Goal: Information Seeking & Learning: Learn about a topic

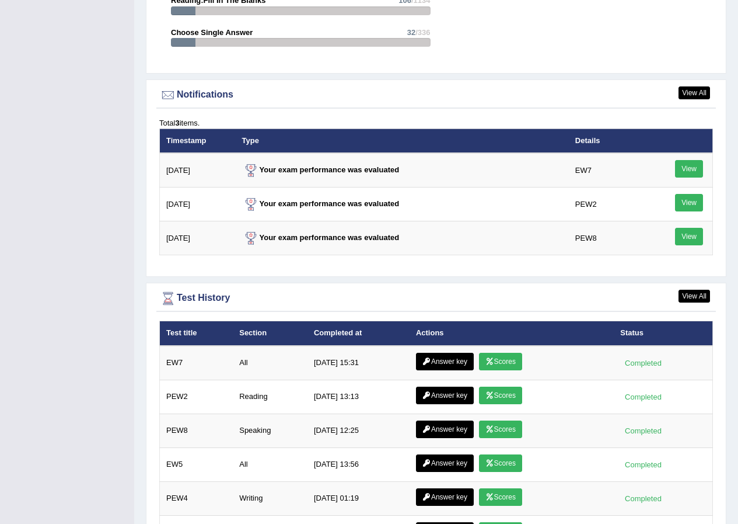
scroll to position [1492, 0]
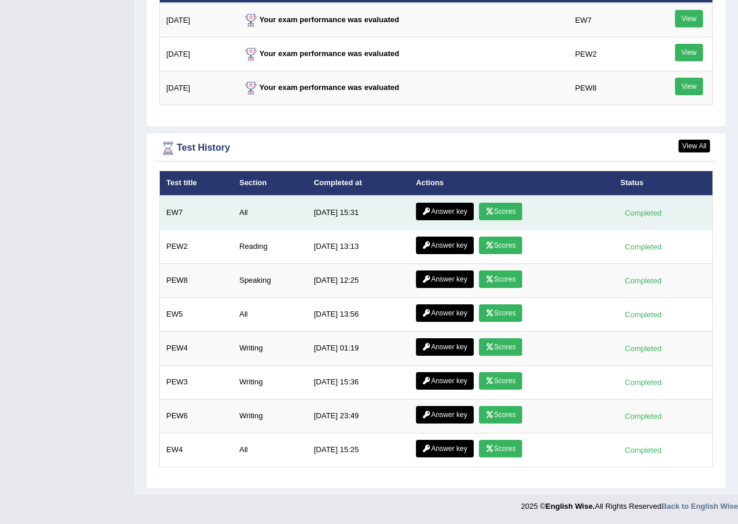
click at [492, 208] on icon at bounding box center [490, 211] width 9 height 7
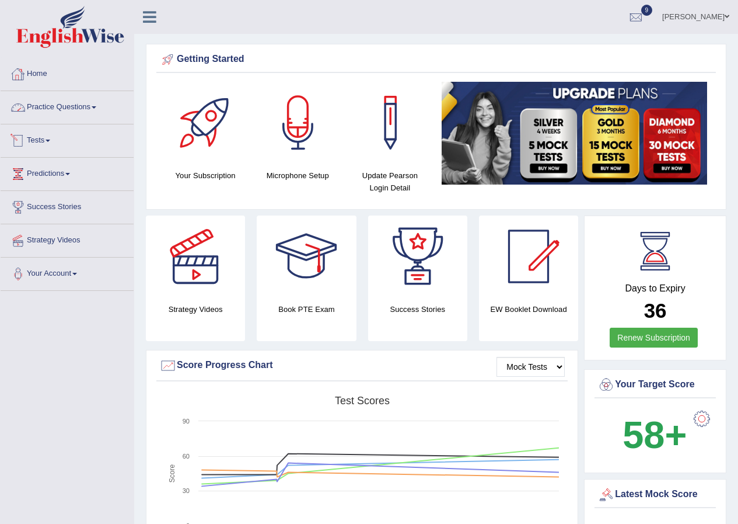
click at [99, 102] on link "Practice Questions" at bounding box center [67, 105] width 133 height 29
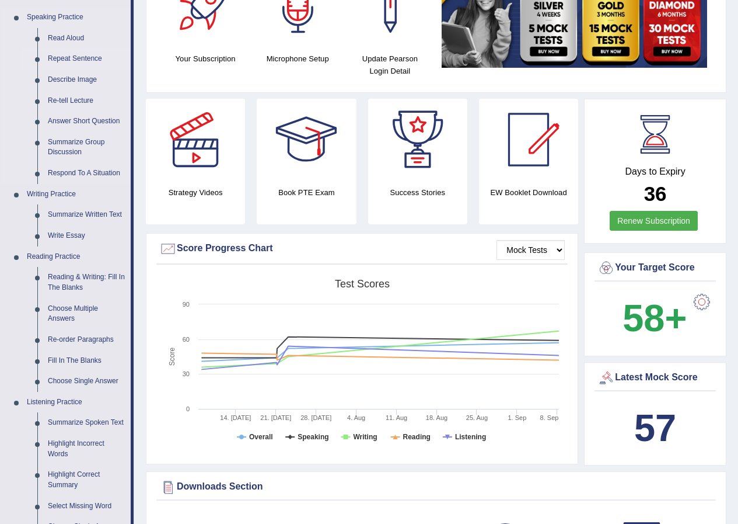
scroll to position [233, 0]
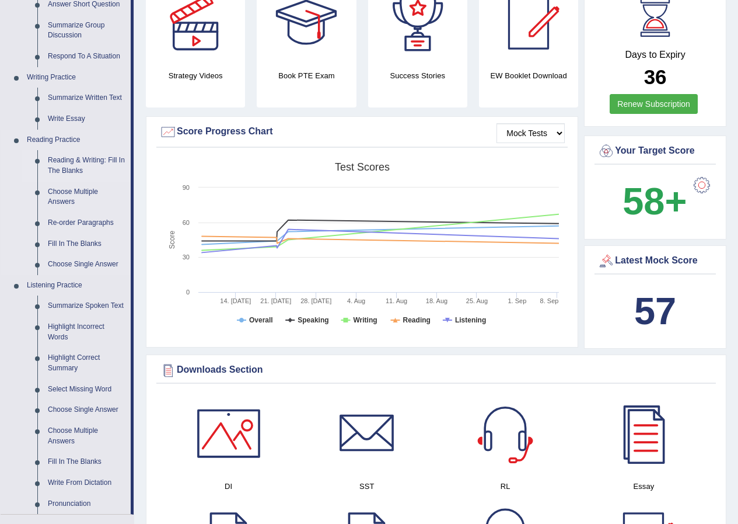
click at [115, 156] on link "Reading & Writing: Fill In The Blanks" at bounding box center [87, 165] width 88 height 31
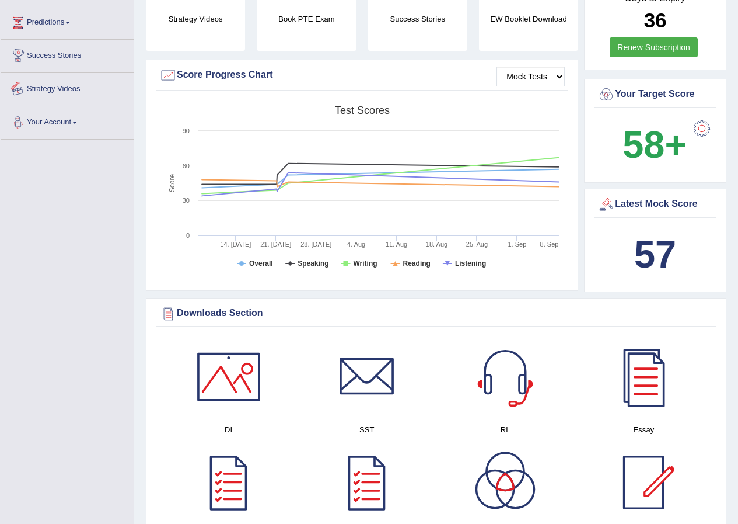
scroll to position [383, 0]
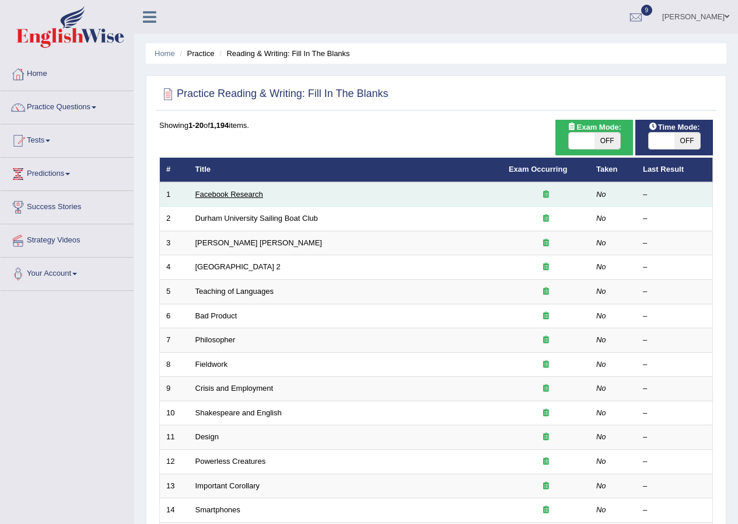
click at [249, 196] on link "Facebook Research" at bounding box center [230, 194] width 68 height 9
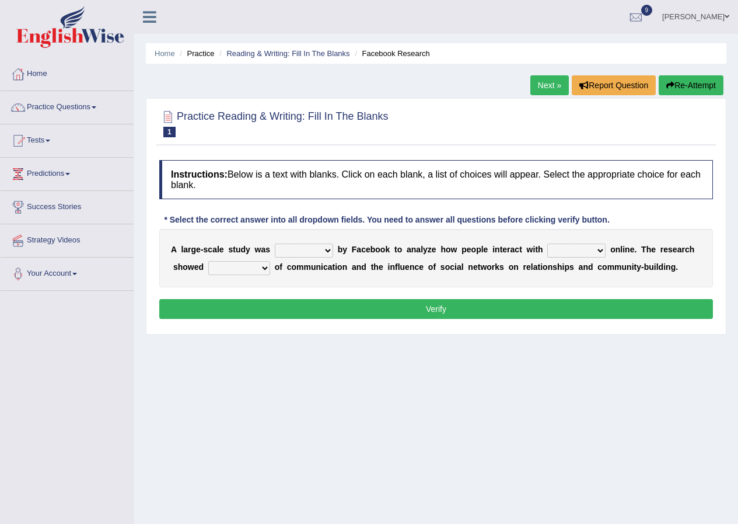
click at [328, 248] on select "surveyed had asked made" at bounding box center [304, 250] width 58 height 14
select select "made"
click at [275, 243] on select "surveyed had asked made" at bounding box center [304, 250] width 58 height 14
click at [599, 251] on select "together all each other another" at bounding box center [576, 250] width 58 height 14
select select "together"
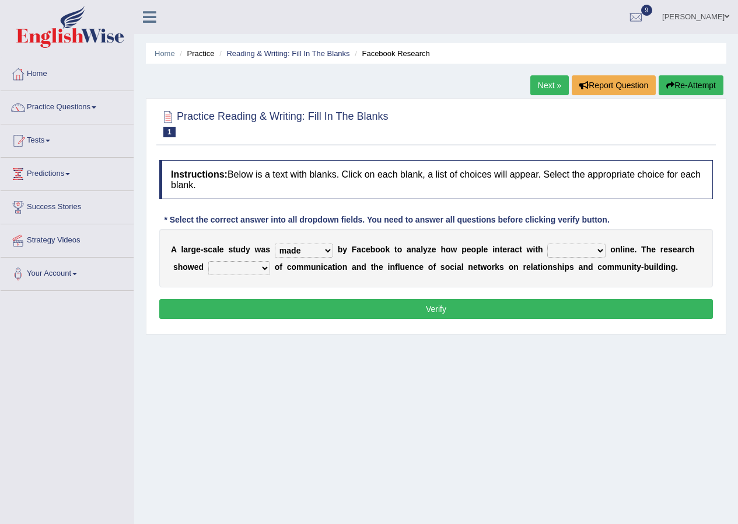
click at [547, 243] on select "together all each other another" at bounding box center [576, 250] width 58 height 14
click at [267, 267] on select "advantages standards fellowships patterns" at bounding box center [239, 268] width 62 height 14
select select "advantages"
click at [208, 261] on select "advantages standards fellowships patterns" at bounding box center [239, 268] width 62 height 14
click at [278, 306] on button "Verify" at bounding box center [436, 309] width 554 height 20
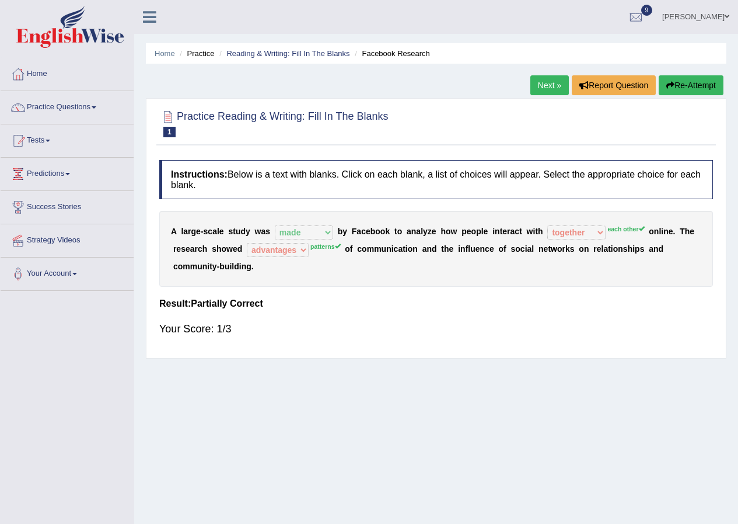
click at [549, 84] on link "Next »" at bounding box center [550, 85] width 39 height 20
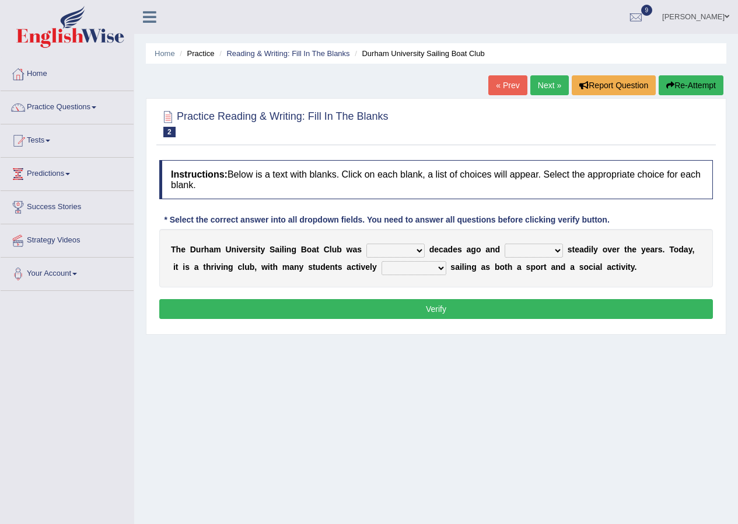
click at [415, 249] on select "found fund founded find" at bounding box center [396, 250] width 58 height 14
select select "found"
click at [367, 243] on select "found fund founded find" at bounding box center [396, 250] width 58 height 14
click at [556, 248] on select "grow growing has grown grown" at bounding box center [534, 250] width 58 height 14
click at [505, 243] on select "grow growing has grown grown" at bounding box center [534, 250] width 58 height 14
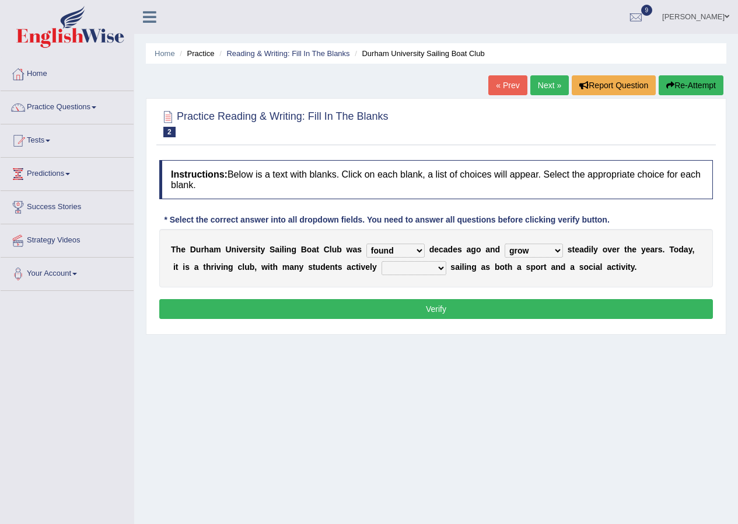
click at [556, 251] on select "grow growing has grown grown" at bounding box center [534, 250] width 58 height 14
select select "grown"
click at [505, 243] on select "grow growing has grown grown" at bounding box center [534, 250] width 58 height 14
click at [440, 270] on select "enjoy enjoyed are enjoying enjoying" at bounding box center [414, 268] width 65 height 14
select select "enjoy"
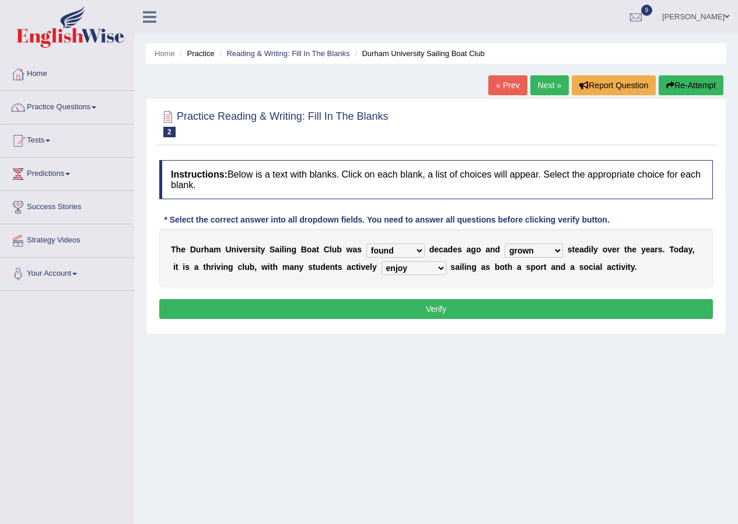
click at [382, 261] on select "enjoy enjoyed are enjoying enjoying" at bounding box center [414, 268] width 65 height 14
click at [427, 315] on button "Verify" at bounding box center [436, 309] width 554 height 20
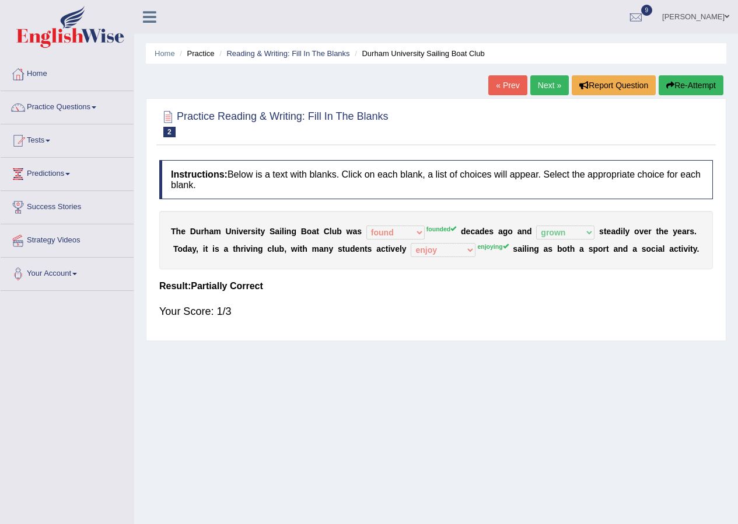
click at [547, 89] on link "Next »" at bounding box center [550, 85] width 39 height 20
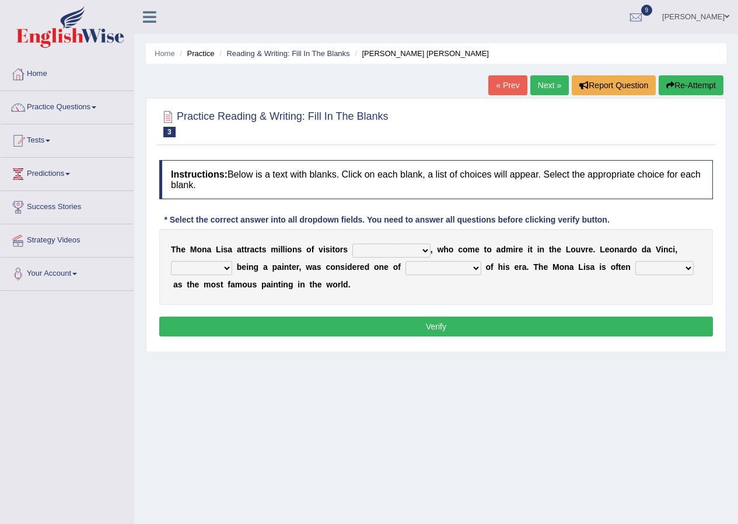
click at [426, 251] on select "around the year the all year all year round per year" at bounding box center [392, 250] width 78 height 14
select select "around the year"
click at [353, 243] on select "around the year the all year all year round per year" at bounding box center [392, 250] width 78 height 14
click at [226, 270] on select "rather than as much as as well as as long as" at bounding box center [201, 268] width 61 height 14
select select "as long as"
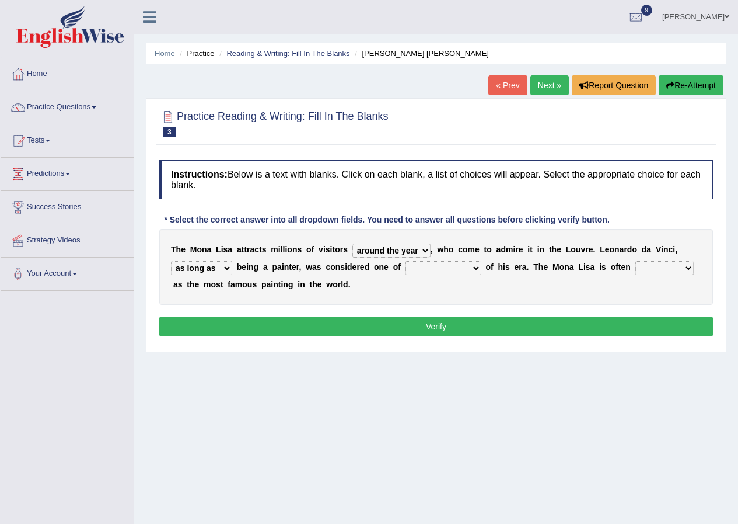
click at [171, 261] on select "rather than as much as as well as as long as" at bounding box center [201, 268] width 61 height 14
click at [476, 270] on select "better artists artist the better artist the best artists" at bounding box center [444, 268] width 76 height 14
click at [406, 261] on select "better artists artist the better artist the best artists" at bounding box center [444, 268] width 76 height 14
click at [472, 267] on select "better artists artist the better artist the best artists" at bounding box center [444, 268] width 76 height 14
select select "the best artists"
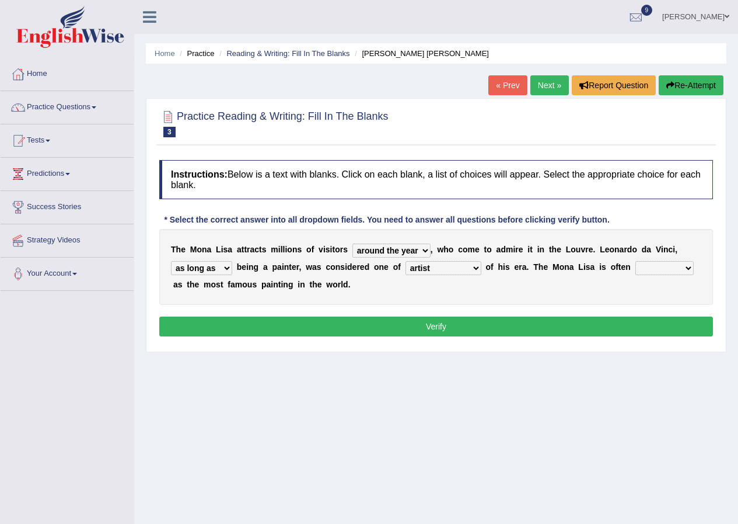
click at [406, 261] on select "better artists artist the better artist the best artists" at bounding box center [444, 268] width 76 height 14
click at [685, 267] on select "classified suggested predicted described" at bounding box center [665, 268] width 58 height 14
select select "described"
click at [636, 261] on select "classified suggested predicted described" at bounding box center [665, 268] width 58 height 14
click at [683, 270] on select "classified suggested predicted described" at bounding box center [665, 268] width 58 height 14
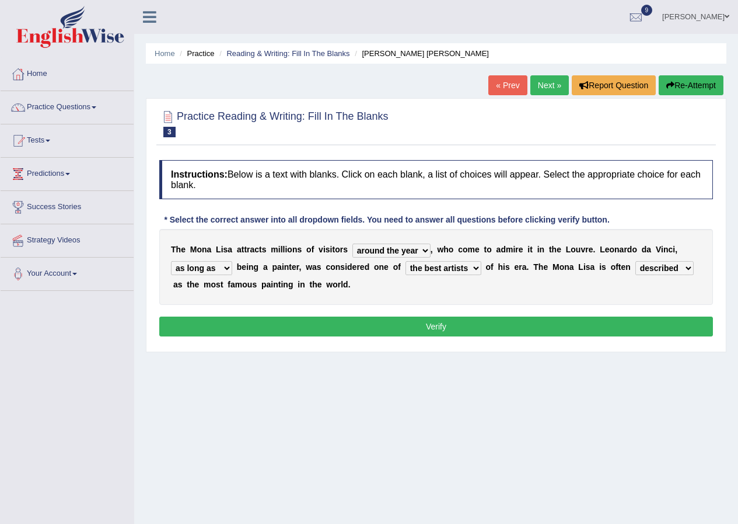
click at [588, 295] on div "T h e M o n a L i s a a t t r a c t s m i l l i o n s o f v i s i t o r s aroun…" at bounding box center [436, 267] width 554 height 76
click at [556, 330] on button "Verify" at bounding box center [436, 326] width 554 height 20
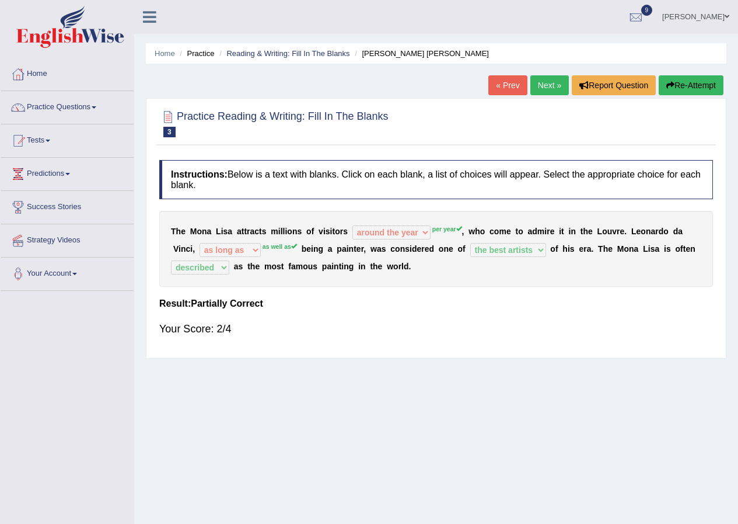
click at [549, 86] on link "Next »" at bounding box center [550, 85] width 39 height 20
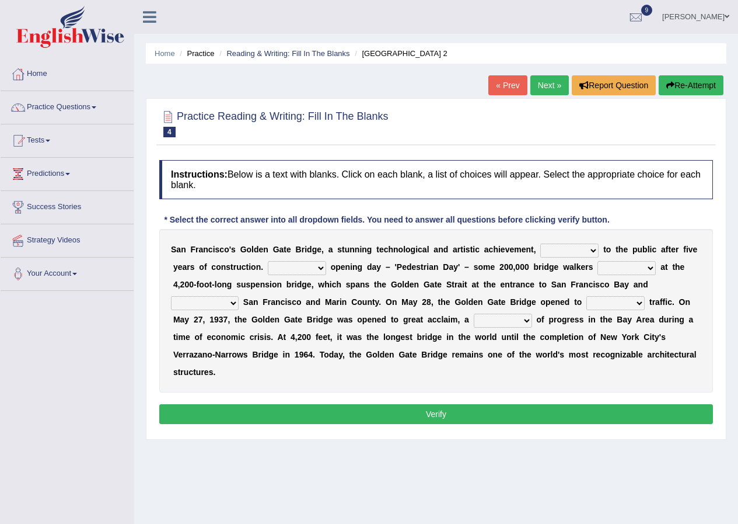
click at [592, 248] on select "opens closes appears equals" at bounding box center [569, 250] width 58 height 14
click at [472, 465] on div "Home Practice Reading & Writing: Fill In The Blanks [GEOGRAPHIC_DATA] 2 « Prev …" at bounding box center [436, 292] width 604 height 584
click at [592, 254] on select "opens closes appears equals" at bounding box center [569, 250] width 58 height 14
select select "opens"
click at [540, 243] on select "opens closes appears equals" at bounding box center [569, 250] width 58 height 14
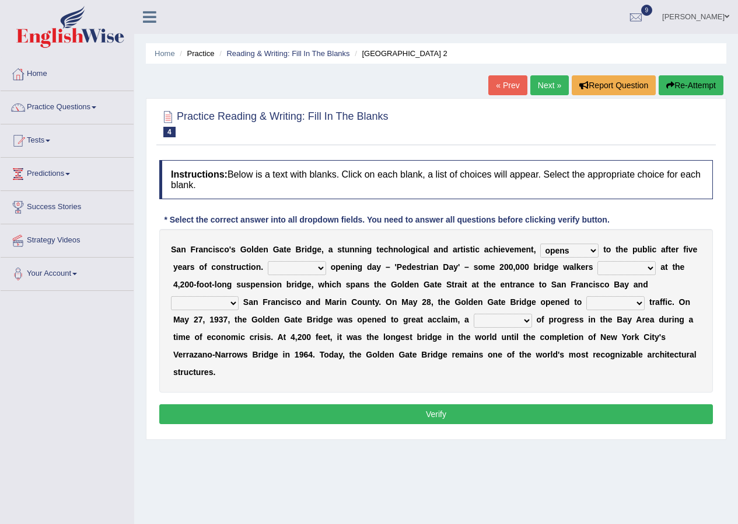
click at [316, 266] on select "On During Since When" at bounding box center [297, 268] width 58 height 14
click at [421, 258] on div "S a n F r a n c i s c o ' s G o l d e n G a t e B r i d g e , a s t u n n i n g…" at bounding box center [436, 310] width 554 height 163
click at [323, 268] on select "On During Since When" at bounding box center [297, 268] width 58 height 14
select select "During"
click at [268, 261] on select "On During Since When" at bounding box center [297, 268] width 58 height 14
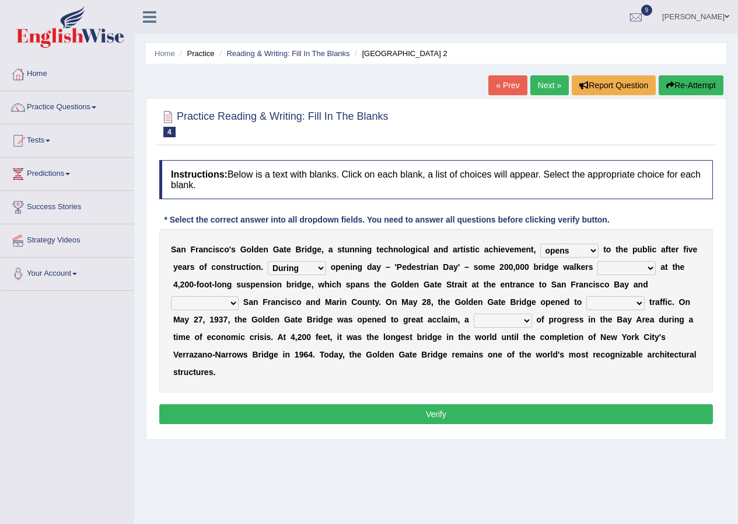
click at [648, 266] on select "stationed looked marveled laughed" at bounding box center [627, 268] width 58 height 14
select select "looked"
click at [598, 261] on select "stationed looked marveled laughed" at bounding box center [627, 268] width 58 height 14
click at [232, 305] on select "separates connects channels differentiates" at bounding box center [205, 303] width 68 height 14
select select "connects"
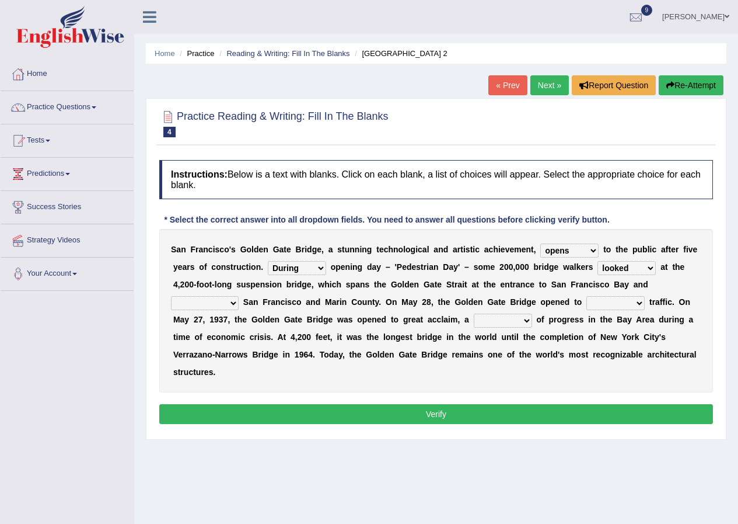
click at [171, 296] on select "separates connects channels differentiates" at bounding box center [205, 303] width 68 height 14
click at [636, 302] on select "aquatic vehicular airborne watertight" at bounding box center [616, 303] width 58 height 14
select select "aquatic"
click at [587, 296] on select "aquatic vehicular airborne watertight" at bounding box center [616, 303] width 58 height 14
click at [639, 302] on select "aquatic vehicular airborne watertight" at bounding box center [616, 303] width 58 height 14
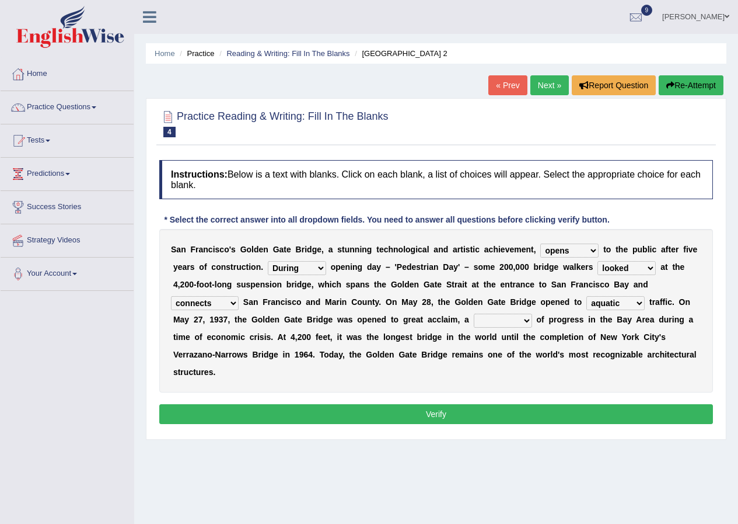
click at [639, 302] on select "aquatic vehicular airborne watertight" at bounding box center [616, 303] width 58 height 14
click at [525, 318] on select "denial symbol technique yield" at bounding box center [503, 320] width 58 height 14
select select "symbol"
click at [474, 313] on select "denial symbol technique yield" at bounding box center [503, 320] width 58 height 14
click at [449, 419] on button "Verify" at bounding box center [436, 414] width 554 height 20
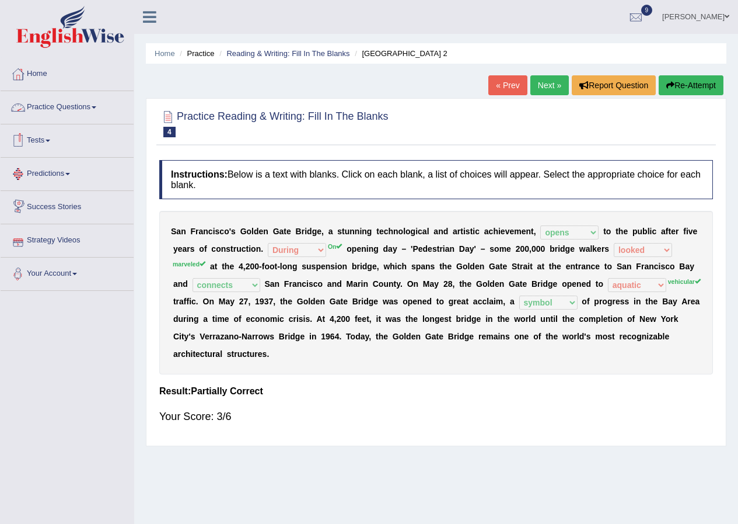
click at [92, 103] on link "Practice Questions" at bounding box center [67, 105] width 133 height 29
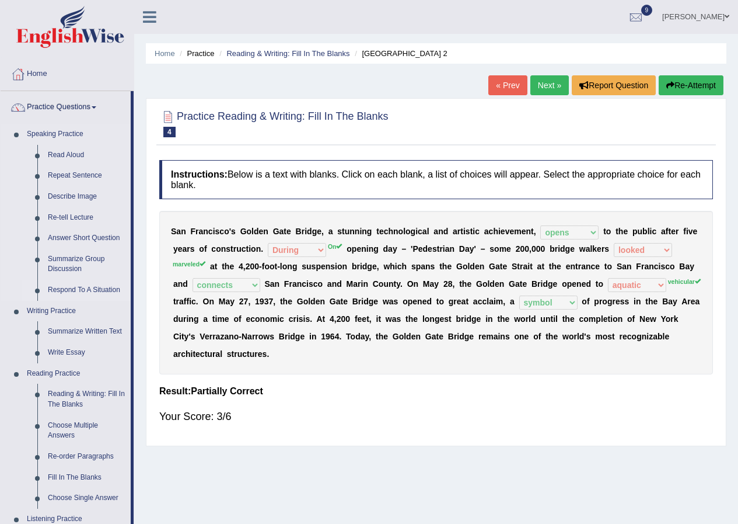
scroll to position [117, 0]
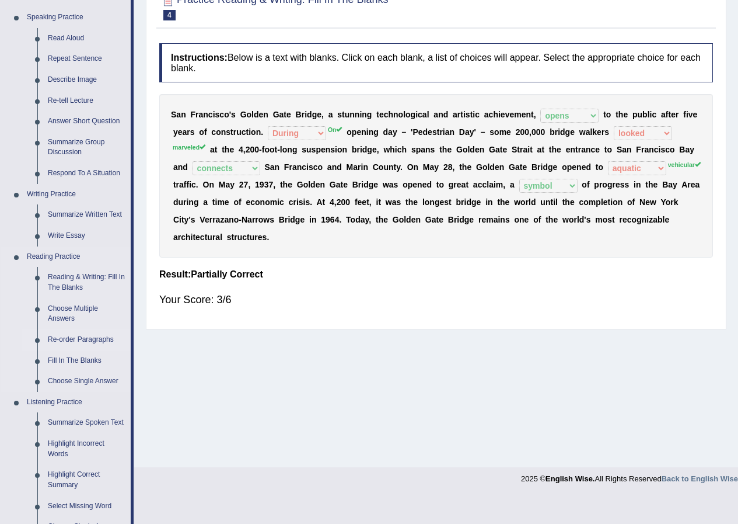
click at [99, 339] on link "Re-order Paragraphs" at bounding box center [87, 339] width 88 height 21
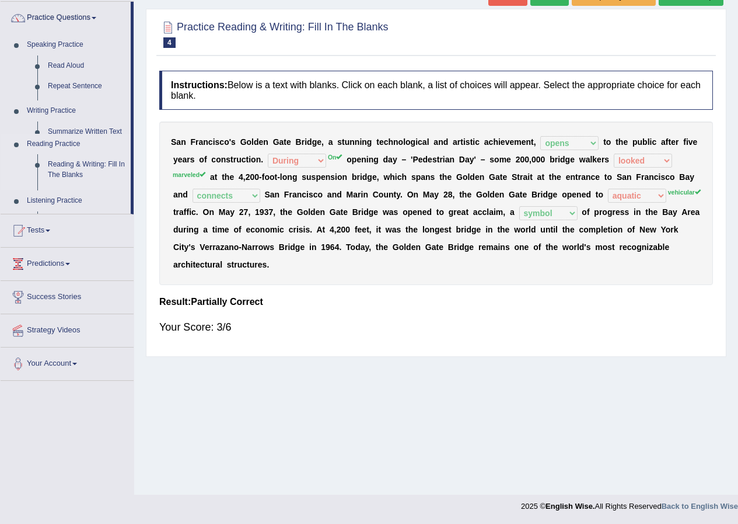
scroll to position [89, 0]
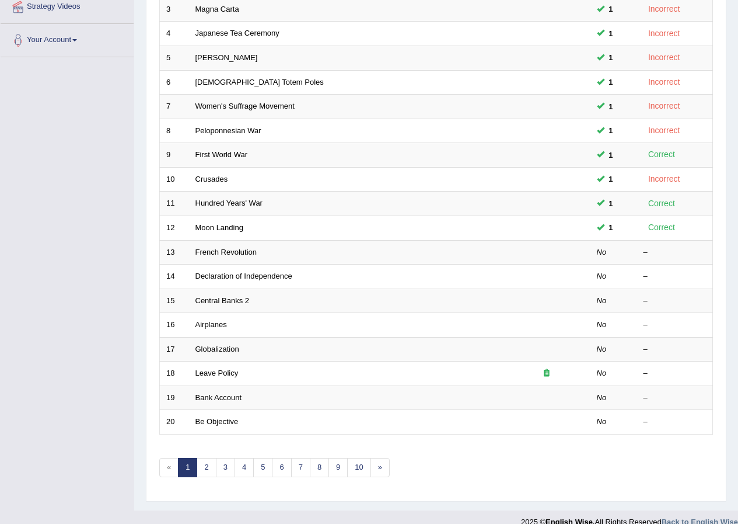
scroll to position [249, 0]
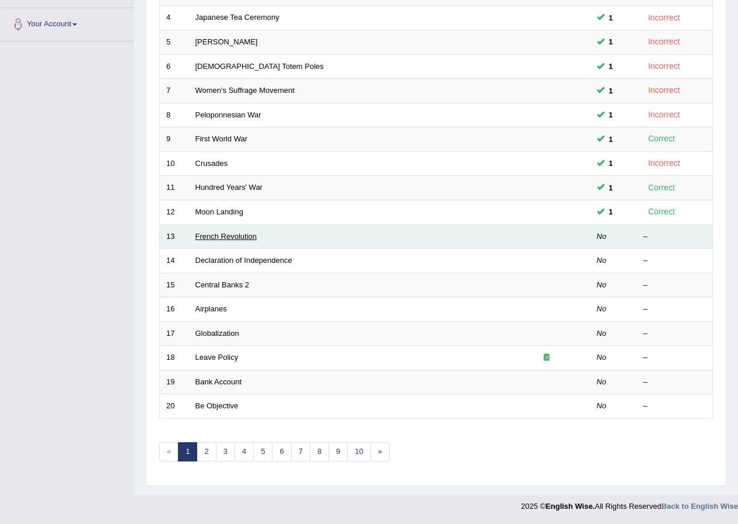
click at [240, 239] on link "French Revolution" at bounding box center [227, 236] width 62 height 9
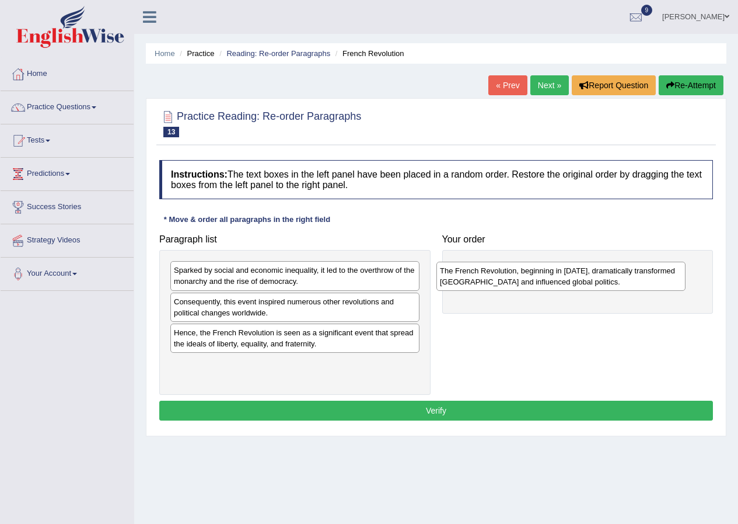
drag, startPoint x: 200, startPoint y: 317, endPoint x: 482, endPoint y: 273, distance: 285.3
click at [482, 273] on div "The French Revolution, beginning in 1789, dramatically transformed France and i…" at bounding box center [561, 275] width 249 height 29
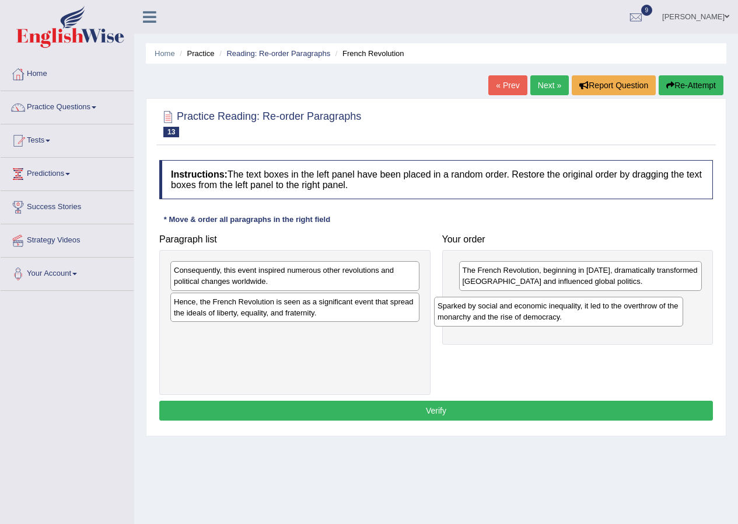
drag, startPoint x: 224, startPoint y: 277, endPoint x: 493, endPoint y: 310, distance: 271.1
click at [493, 310] on div "Sparked by social and economic inequality, it led to the overthrow of the monar…" at bounding box center [558, 311] width 249 height 29
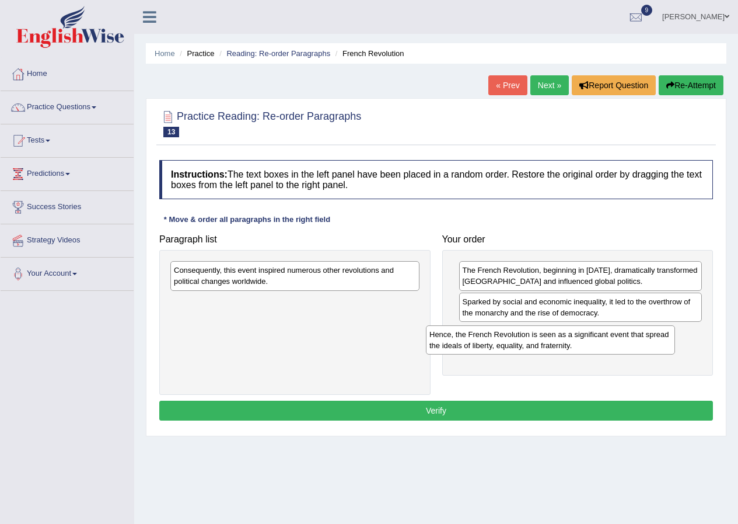
drag, startPoint x: 192, startPoint y: 313, endPoint x: 458, endPoint y: 340, distance: 266.9
click at [458, 340] on div "Hence, the French Revolution is seen as a significant event that spread the ide…" at bounding box center [550, 339] width 249 height 29
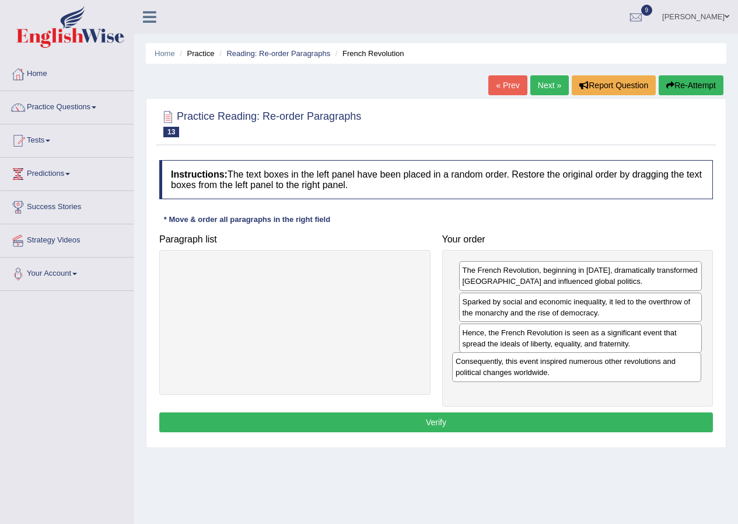
drag, startPoint x: 233, startPoint y: 284, endPoint x: 515, endPoint y: 375, distance: 296.1
click at [515, 375] on div "Consequently, this event inspired numerous other revolutions and political chan…" at bounding box center [576, 366] width 249 height 29
click at [456, 419] on button "Verify" at bounding box center [436, 422] width 554 height 20
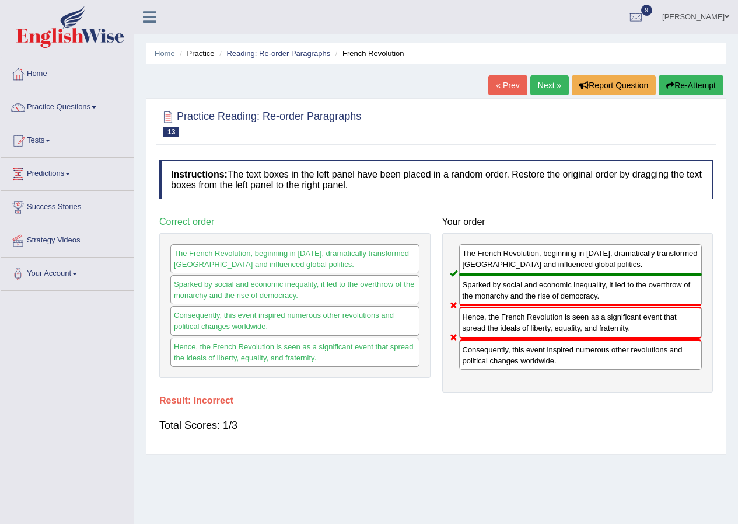
click at [540, 81] on link "Next »" at bounding box center [550, 85] width 39 height 20
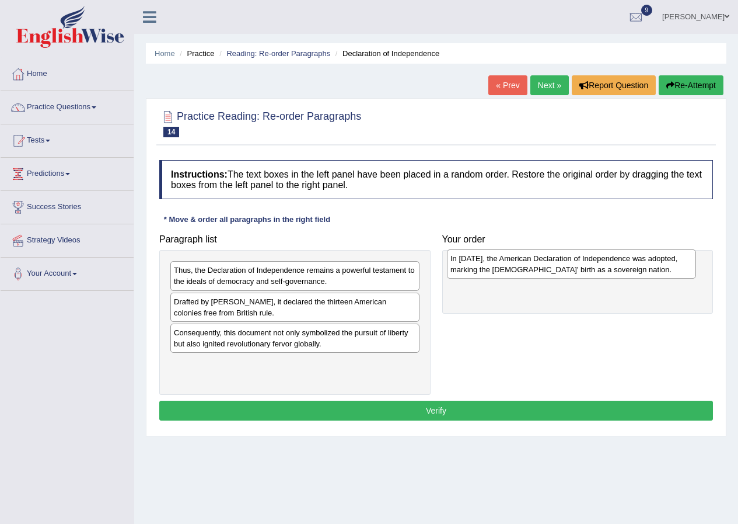
drag, startPoint x: 226, startPoint y: 376, endPoint x: 504, endPoint y: 271, distance: 296.5
click at [504, 271] on div "In [DATE], the American Declaration of Independence was adopted, marking the [D…" at bounding box center [571, 263] width 249 height 29
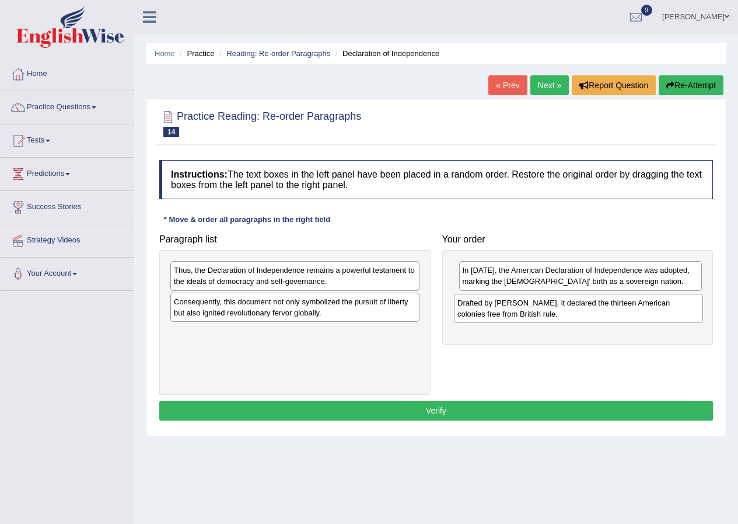
drag, startPoint x: 251, startPoint y: 310, endPoint x: 535, endPoint y: 310, distance: 283.7
click at [535, 310] on div "Drafted by Thomas Jefferson, it declared the thirteen American colonies free fr…" at bounding box center [578, 308] width 249 height 29
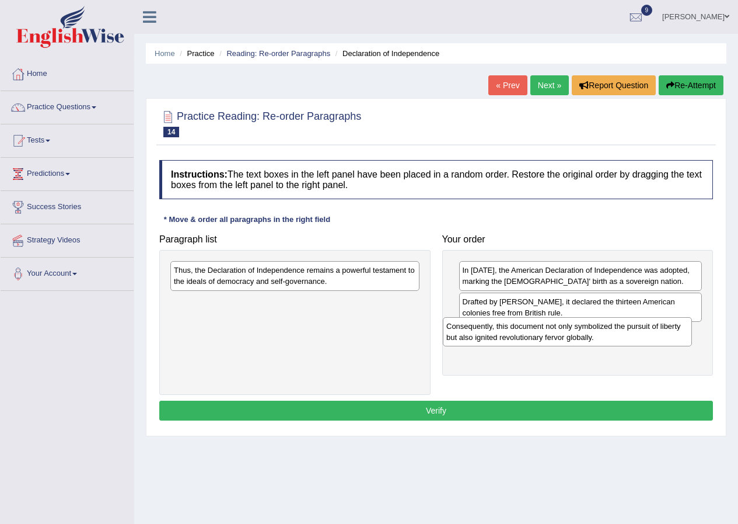
drag, startPoint x: 250, startPoint y: 307, endPoint x: 526, endPoint y: 333, distance: 276.7
click at [526, 333] on div "Consequently, this document not only symbolized the pursuit of liberty but also…" at bounding box center [567, 331] width 249 height 29
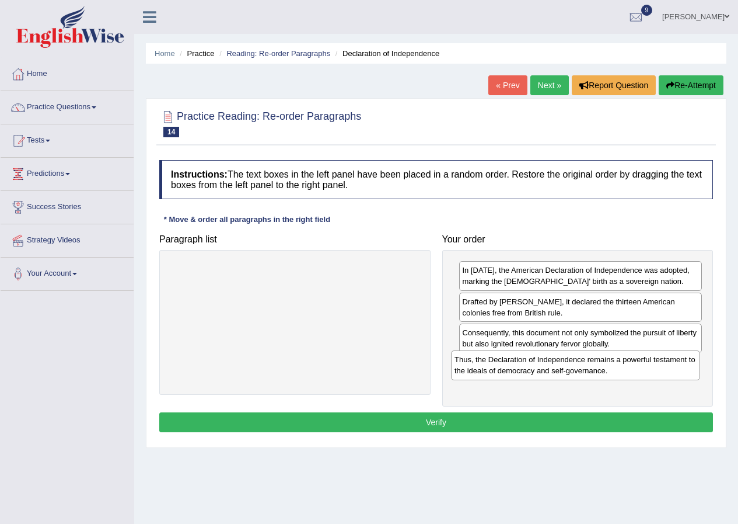
drag, startPoint x: 186, startPoint y: 281, endPoint x: 466, endPoint y: 370, distance: 294.6
click at [466, 370] on div "Thus, the Declaration of Independence remains a powerful testament to the ideal…" at bounding box center [575, 364] width 249 height 29
click at [430, 417] on button "Verify" at bounding box center [436, 422] width 554 height 20
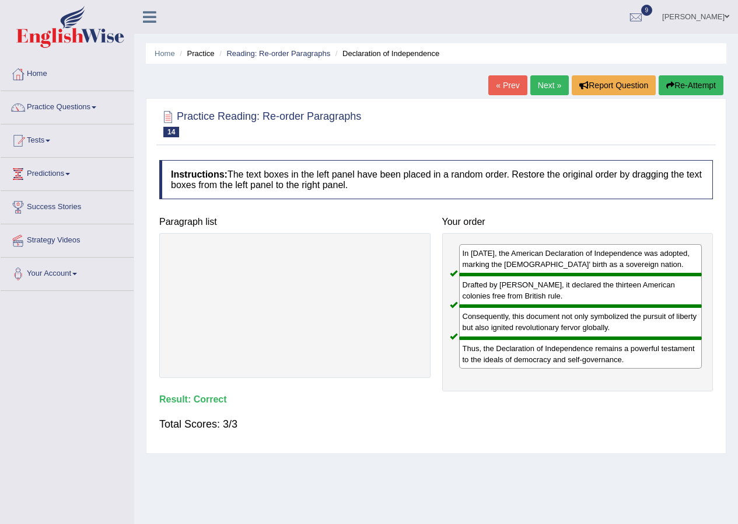
click at [542, 85] on link "Next »" at bounding box center [550, 85] width 39 height 20
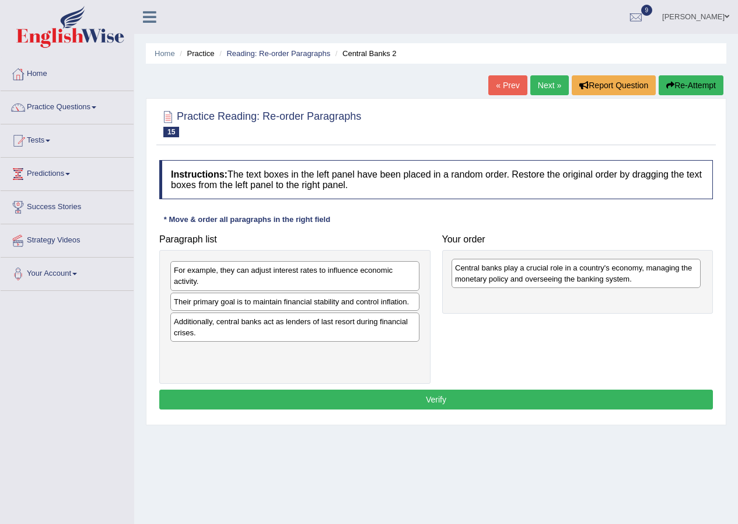
drag, startPoint x: 205, startPoint y: 313, endPoint x: 484, endPoint y: 274, distance: 282.2
click at [484, 274] on div "Central banks play a crucial role in a country's economy, managing the monetary…" at bounding box center [576, 273] width 249 height 29
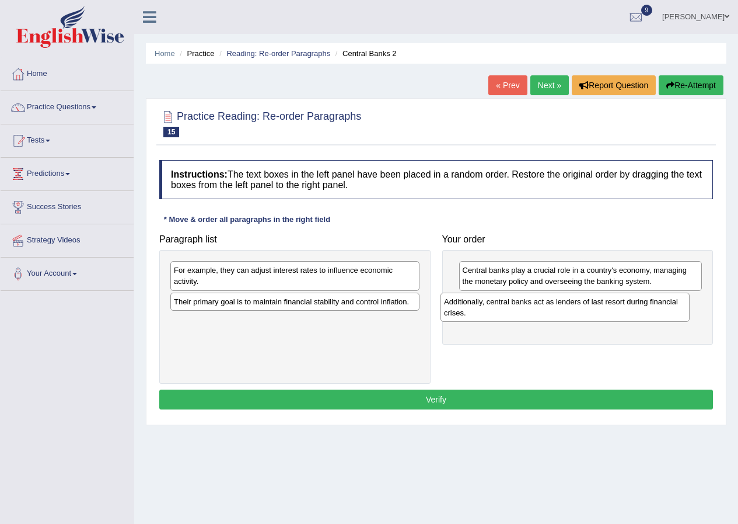
drag, startPoint x: 225, startPoint y: 329, endPoint x: 499, endPoint y: 307, distance: 274.6
click at [499, 307] on div "Additionally, central banks act as lenders of last resort during financial cris…" at bounding box center [565, 306] width 249 height 29
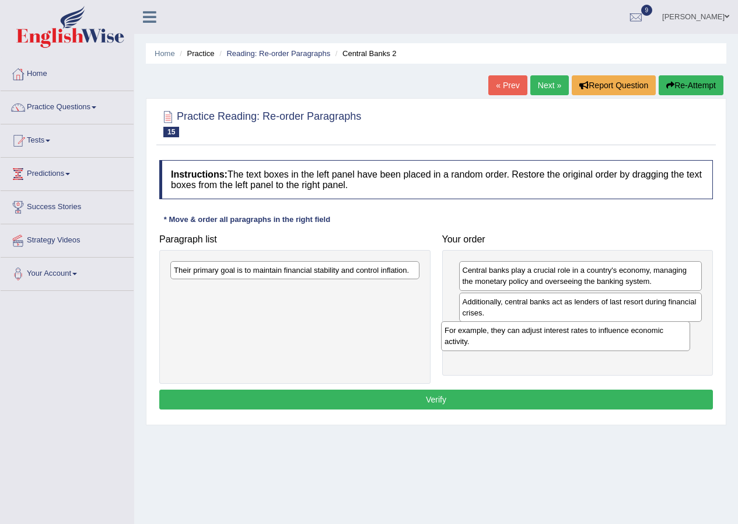
drag, startPoint x: 279, startPoint y: 287, endPoint x: 550, endPoint y: 347, distance: 277.4
click at [550, 347] on div "For example, they can adjust interest rates to influence economic activity." at bounding box center [565, 335] width 249 height 29
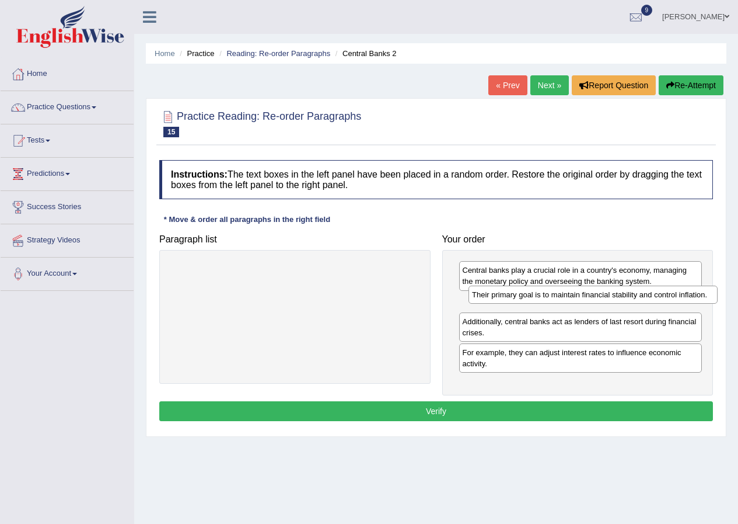
drag, startPoint x: 230, startPoint y: 275, endPoint x: 523, endPoint y: 306, distance: 294.6
click at [523, 304] on div "Their primary goal is to maintain financial stability and control inflation." at bounding box center [593, 294] width 249 height 18
click at [472, 413] on button "Verify" at bounding box center [436, 411] width 554 height 20
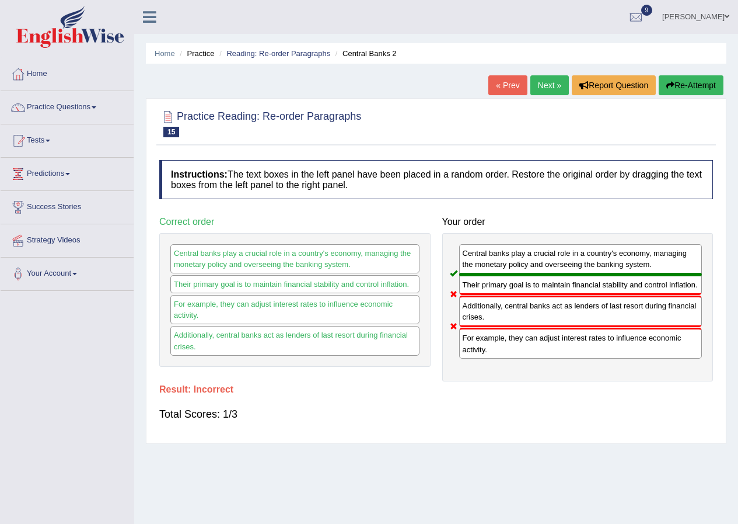
click at [542, 78] on link "Next »" at bounding box center [550, 85] width 39 height 20
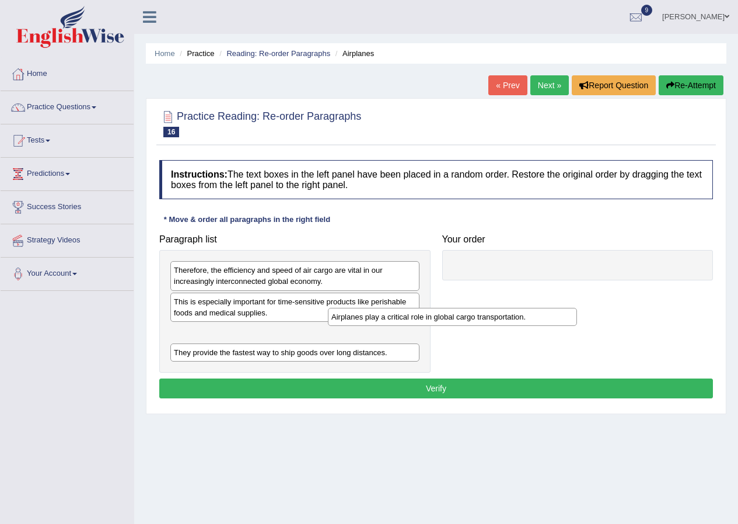
drag, startPoint x: 306, startPoint y: 351, endPoint x: 542, endPoint y: 293, distance: 243.5
click at [540, 308] on div "Airplanes play a critical role in global cargo transportation." at bounding box center [452, 317] width 249 height 18
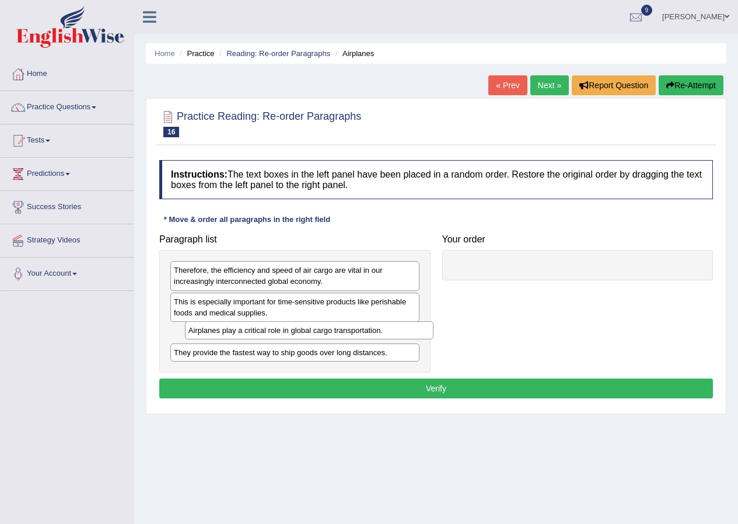
click at [561, 254] on div at bounding box center [577, 265] width 271 height 30
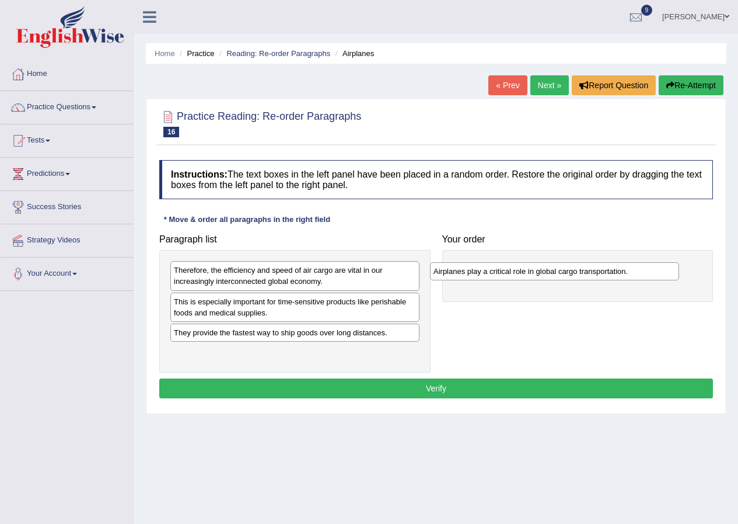
drag, startPoint x: 274, startPoint y: 337, endPoint x: 534, endPoint y: 275, distance: 267.6
click at [534, 275] on div "Airplanes play a critical role in global cargo transportation." at bounding box center [554, 271] width 249 height 18
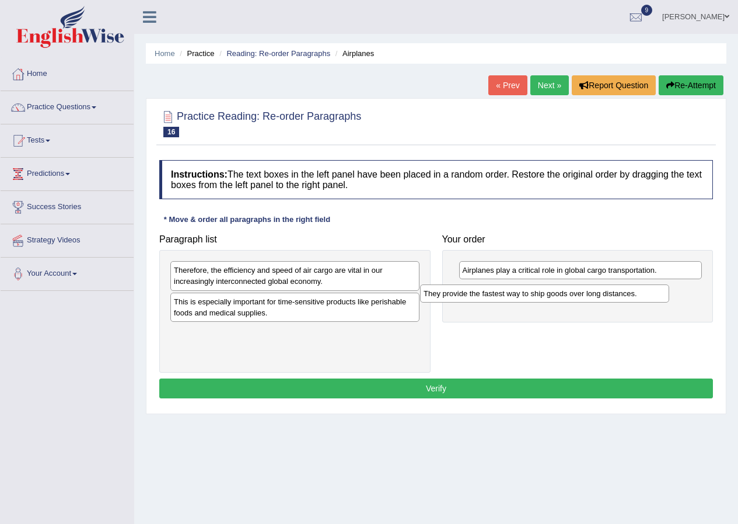
drag, startPoint x: 214, startPoint y: 337, endPoint x: 479, endPoint y: 296, distance: 268.2
click at [479, 296] on div "They provide the fastest way to ship goods over long distances." at bounding box center [544, 293] width 249 height 18
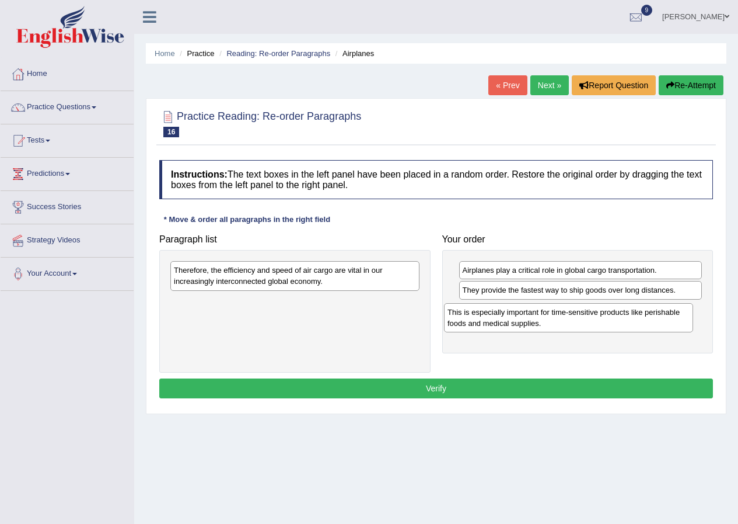
drag, startPoint x: 237, startPoint y: 314, endPoint x: 517, endPoint y: 323, distance: 280.3
click at [517, 323] on div "This is especially important for time-sensitive products like perishable foods …" at bounding box center [568, 317] width 249 height 29
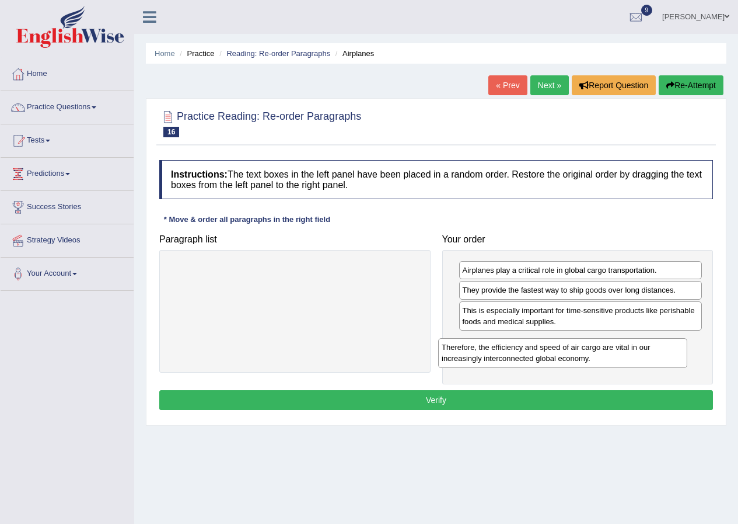
drag, startPoint x: 293, startPoint y: 285, endPoint x: 569, endPoint y: 355, distance: 284.4
click at [569, 355] on div "Therefore, the efficiency and speed of air cargo are vital in our increasingly …" at bounding box center [562, 352] width 249 height 29
click at [477, 406] on button "Verify" at bounding box center [436, 400] width 554 height 20
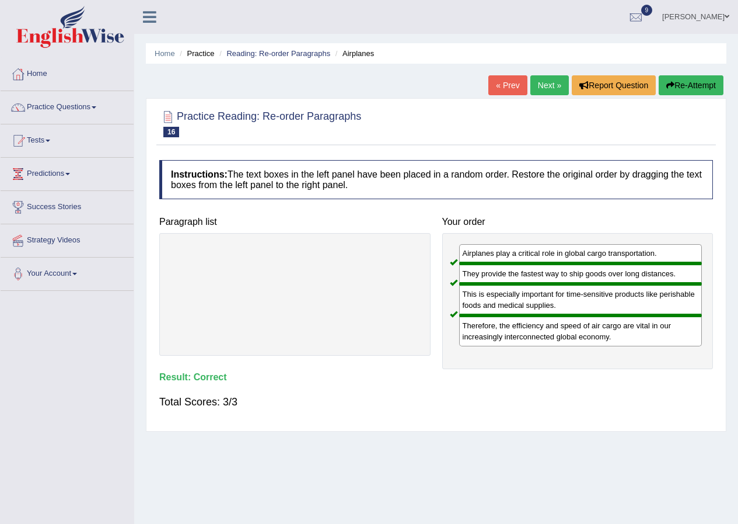
click at [553, 81] on link "Next »" at bounding box center [550, 85] width 39 height 20
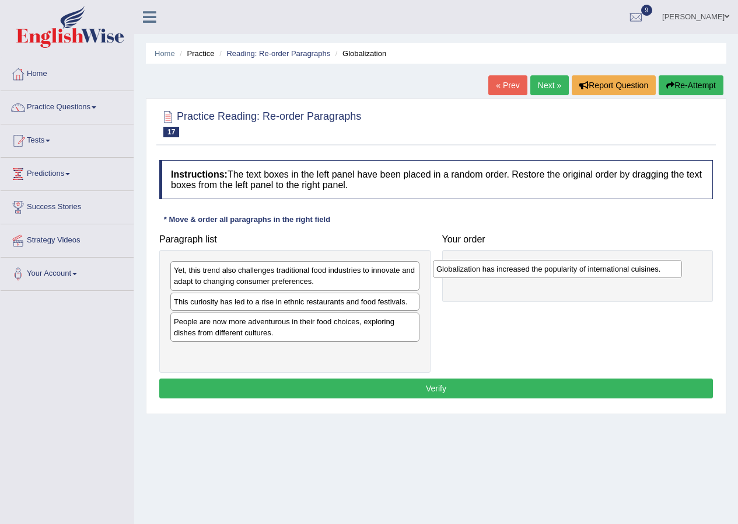
drag, startPoint x: 270, startPoint y: 326, endPoint x: 533, endPoint y: 271, distance: 268.2
click at [533, 271] on div "Globalization has increased the popularity of international cuisines." at bounding box center [557, 269] width 249 height 18
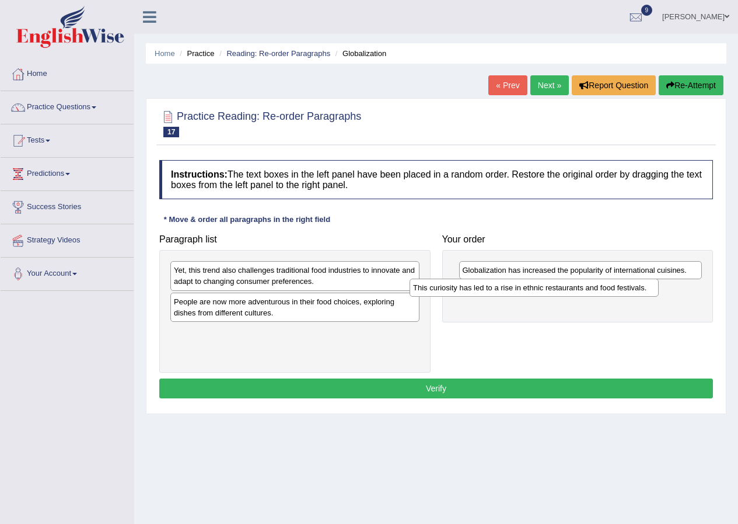
drag, startPoint x: 233, startPoint y: 303, endPoint x: 474, endPoint y: 288, distance: 240.9
click at [474, 288] on div "This curiosity has led to a rise in ethnic restaurants and food festivals." at bounding box center [534, 287] width 249 height 18
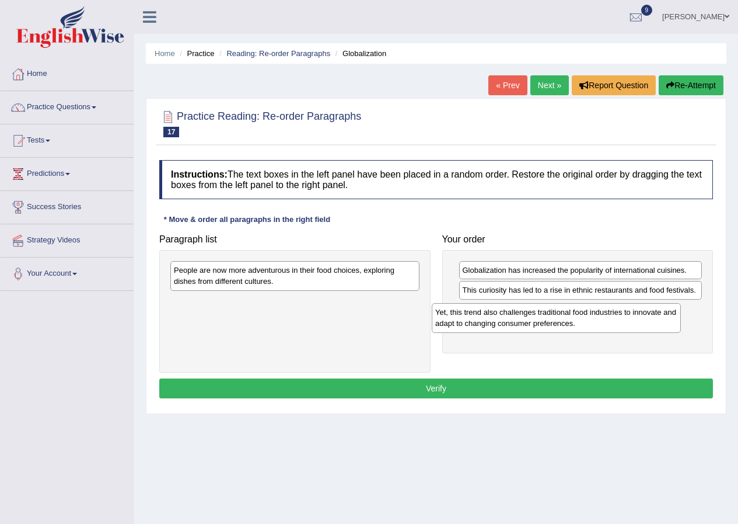
drag, startPoint x: 270, startPoint y: 282, endPoint x: 531, endPoint y: 324, distance: 264.8
click at [531, 324] on div "Yet, this trend also challenges traditional food industries to innovate and ada…" at bounding box center [556, 317] width 249 height 29
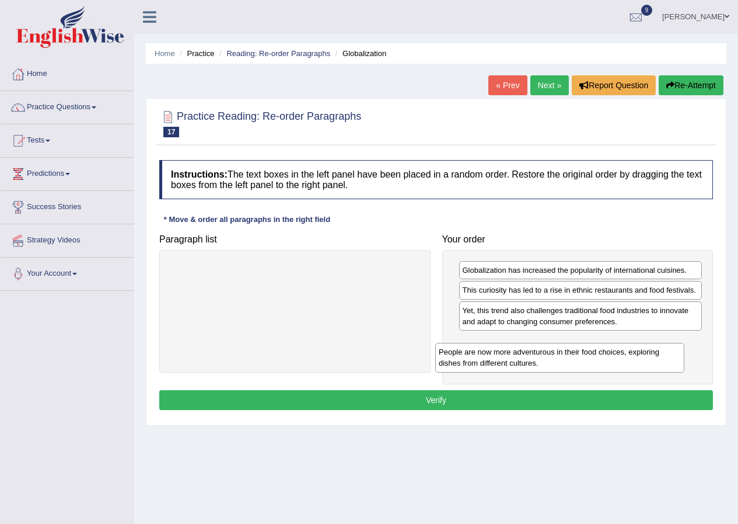
drag, startPoint x: 292, startPoint y: 280, endPoint x: 567, endPoint y: 357, distance: 284.9
click at [567, 357] on div "People are now more adventurous in their food choices, exploring dishes from di…" at bounding box center [559, 357] width 249 height 29
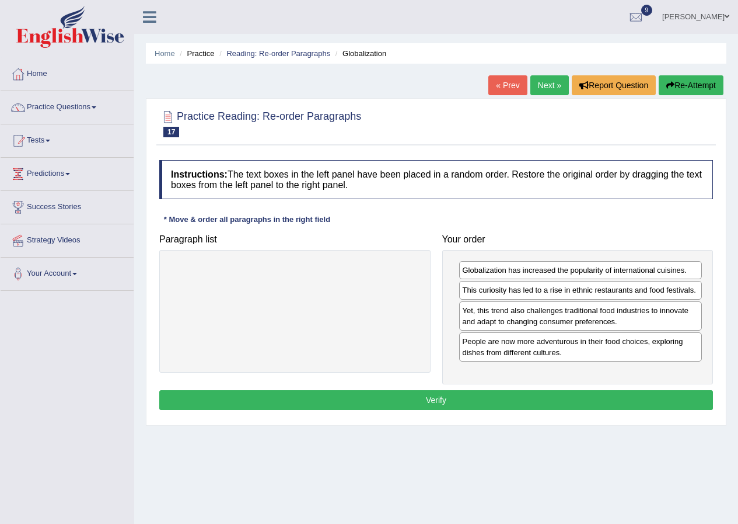
click at [441, 400] on button "Verify" at bounding box center [436, 400] width 554 height 20
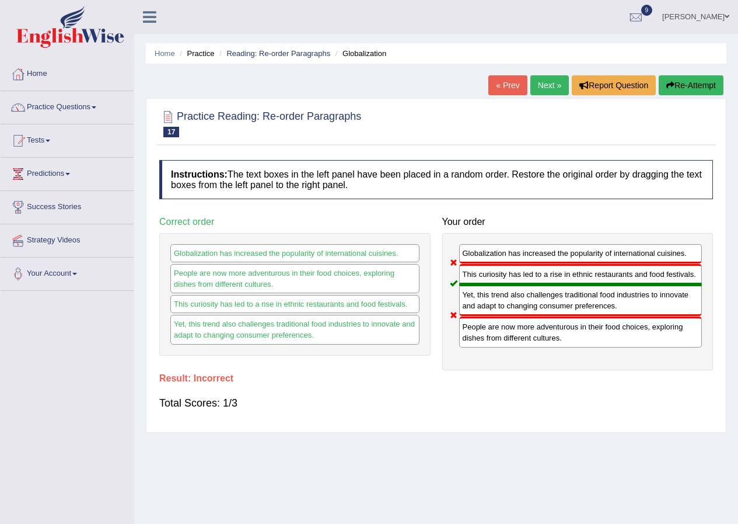
click at [547, 88] on link "Next »" at bounding box center [550, 85] width 39 height 20
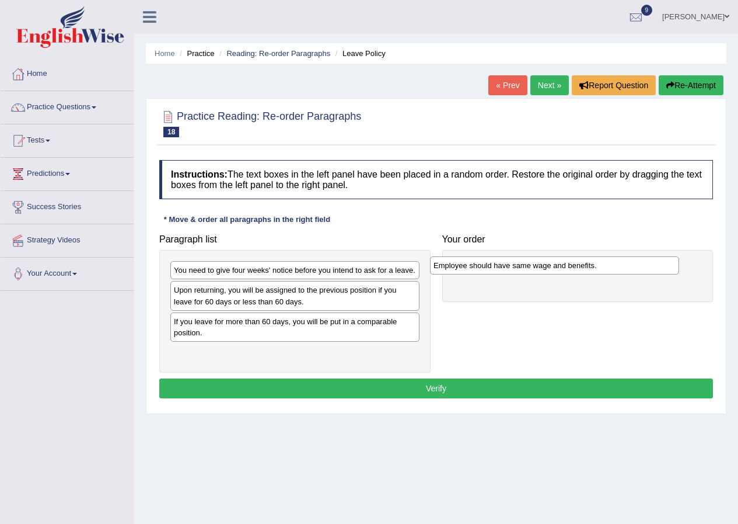
drag, startPoint x: 229, startPoint y: 326, endPoint x: 489, endPoint y: 270, distance: 265.7
click at [489, 270] on div "Employee should have same wage and benefits." at bounding box center [554, 265] width 249 height 18
click at [205, 277] on div "You need to give four weeks' notice before you intend to ask for a leave." at bounding box center [293, 270] width 249 height 18
click at [308, 332] on div "If you leave for more than 60 days, you will be put in a comparable position." at bounding box center [294, 326] width 249 height 29
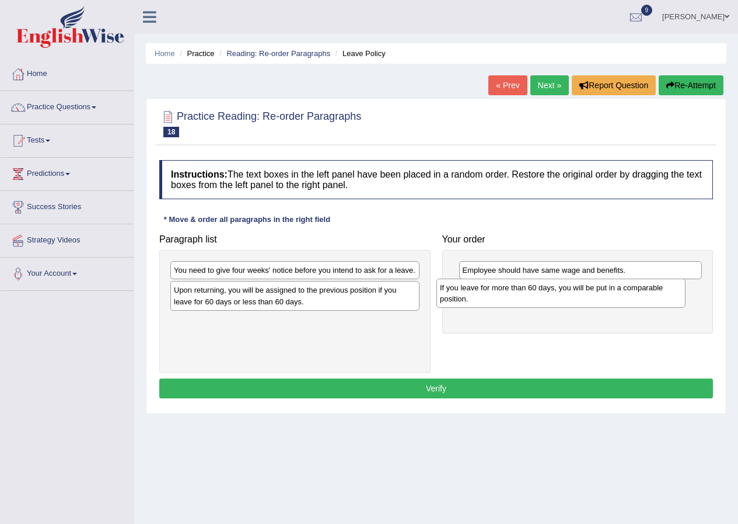
drag, startPoint x: 310, startPoint y: 332, endPoint x: 576, endPoint y: 298, distance: 268.3
click at [576, 298] on div "If you leave for more than 60 days, you will be put in a comparable position." at bounding box center [561, 292] width 249 height 29
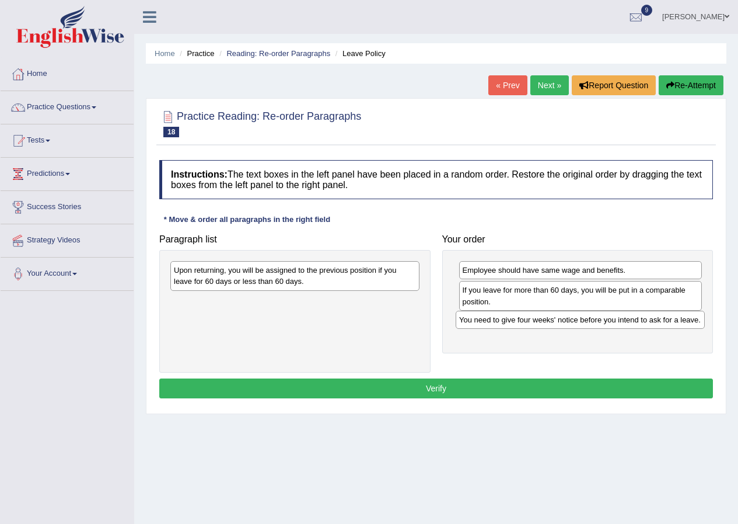
drag, startPoint x: 241, startPoint y: 273, endPoint x: 526, endPoint y: 323, distance: 289.7
click at [526, 323] on div "You need to give four weeks' notice before you intend to ask for a leave." at bounding box center [580, 320] width 249 height 18
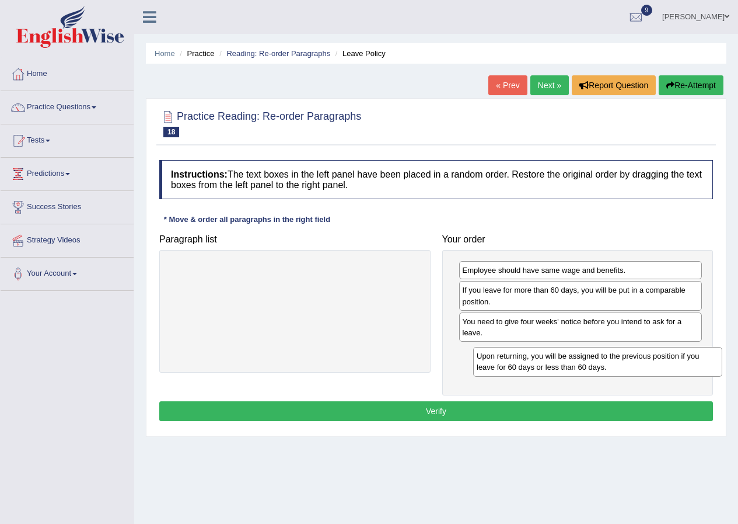
drag, startPoint x: 298, startPoint y: 280, endPoint x: 598, endPoint y: 365, distance: 312.3
click at [599, 365] on div "Upon returning, you will be assigned to the previous position if you leave for …" at bounding box center [597, 361] width 249 height 29
click at [437, 409] on button "Verify" at bounding box center [436, 411] width 554 height 20
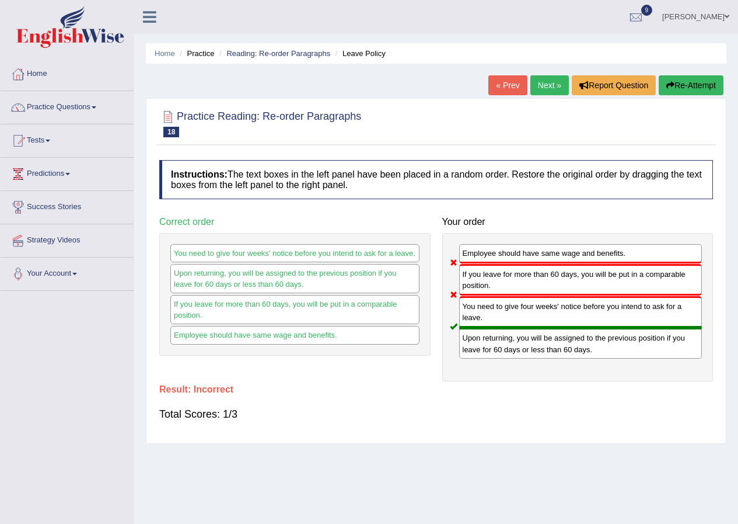
click at [541, 89] on link "Next »" at bounding box center [550, 85] width 39 height 20
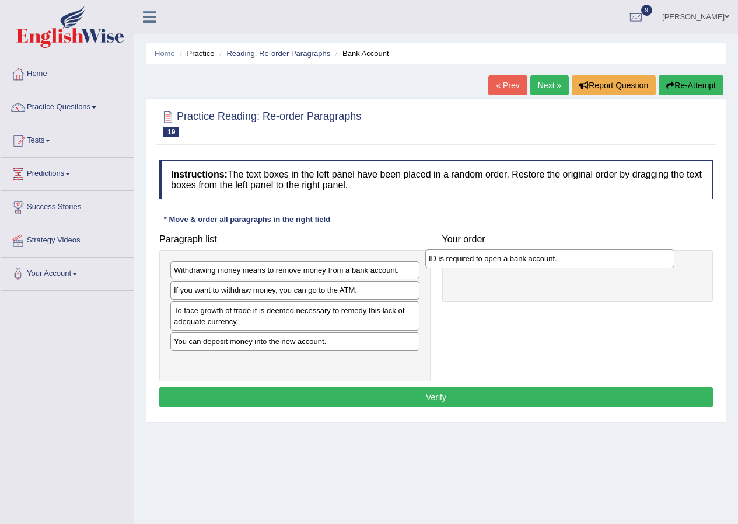
drag, startPoint x: 233, startPoint y: 294, endPoint x: 489, endPoint y: 262, distance: 257.0
click at [489, 262] on div "ID is required to open a bank account." at bounding box center [550, 258] width 249 height 18
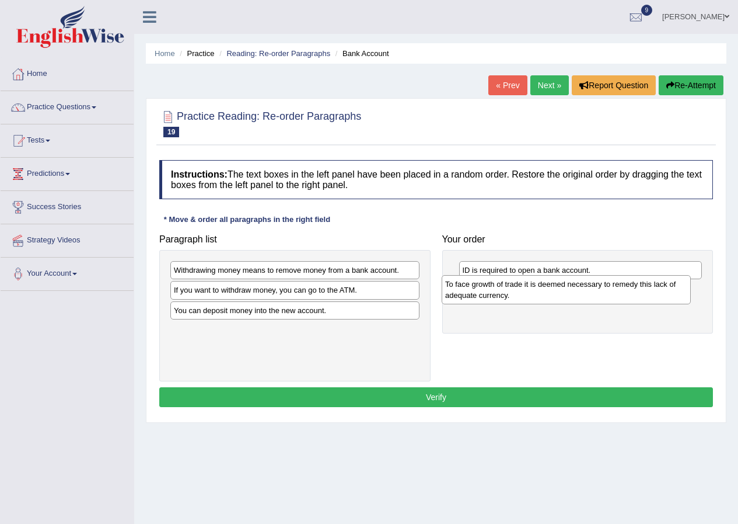
drag, startPoint x: 225, startPoint y: 323, endPoint x: 496, endPoint y: 297, distance: 272.7
click at [496, 297] on div "To face growth of trade it is deemed necessary to remedy this lack of adequate …" at bounding box center [566, 289] width 249 height 29
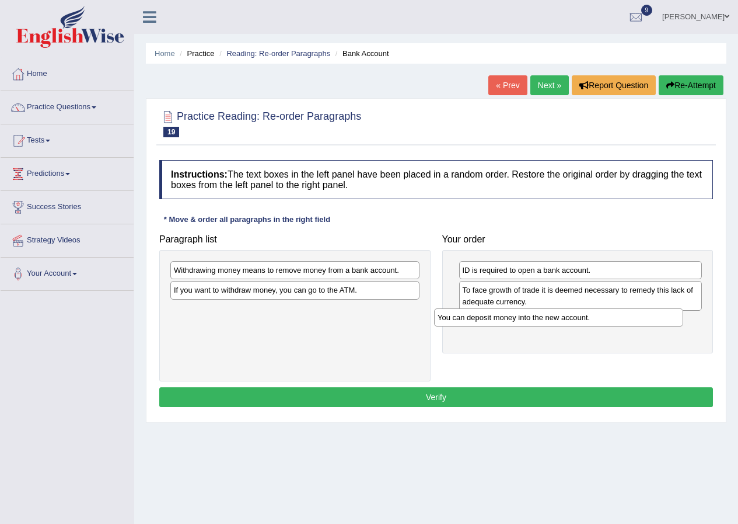
drag, startPoint x: 208, startPoint y: 315, endPoint x: 472, endPoint y: 322, distance: 263.9
click at [472, 322] on div "You can deposit money into the new account." at bounding box center [558, 317] width 249 height 18
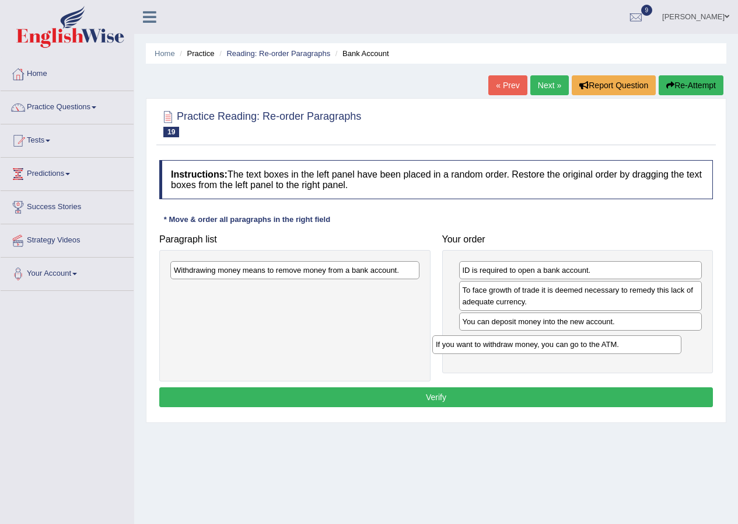
drag, startPoint x: 194, startPoint y: 294, endPoint x: 456, endPoint y: 348, distance: 267.6
click at [456, 348] on div "If you want to withdraw money, you can go to the ATM." at bounding box center [557, 344] width 249 height 18
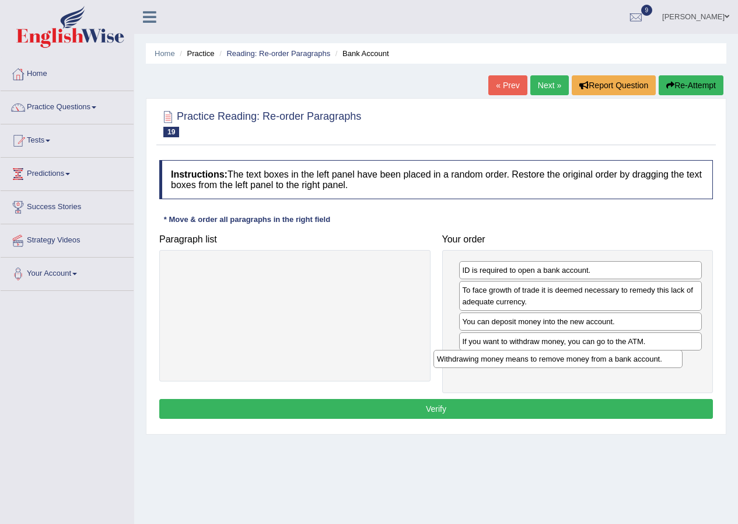
drag, startPoint x: 235, startPoint y: 278, endPoint x: 501, endPoint y: 365, distance: 280.6
click at [501, 365] on div "Withdrawing money means to remove money from a bank account." at bounding box center [558, 359] width 249 height 18
click at [423, 406] on button "Verify" at bounding box center [436, 409] width 554 height 20
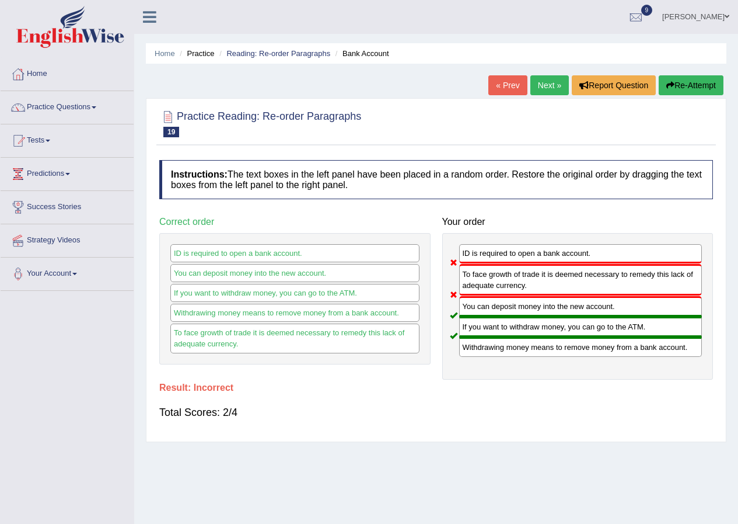
click at [550, 79] on link "Next »" at bounding box center [550, 85] width 39 height 20
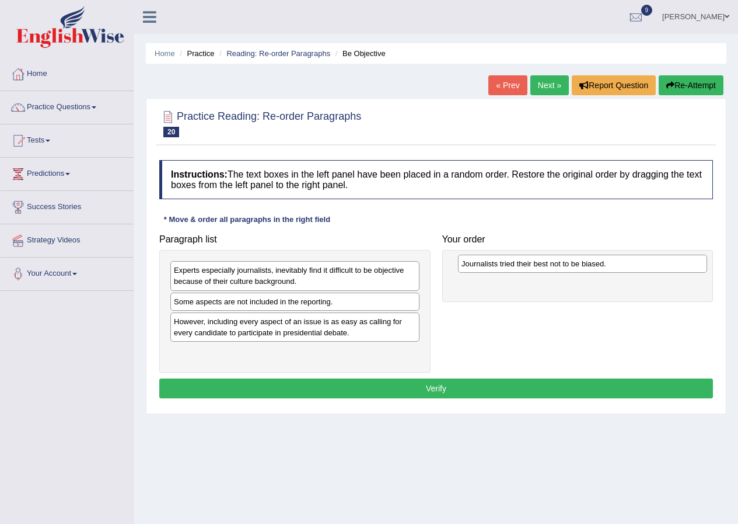
drag, startPoint x: 253, startPoint y: 361, endPoint x: 541, endPoint y: 273, distance: 301.1
click at [541, 273] on div "Journalists tried their best not to be biased." at bounding box center [582, 263] width 249 height 18
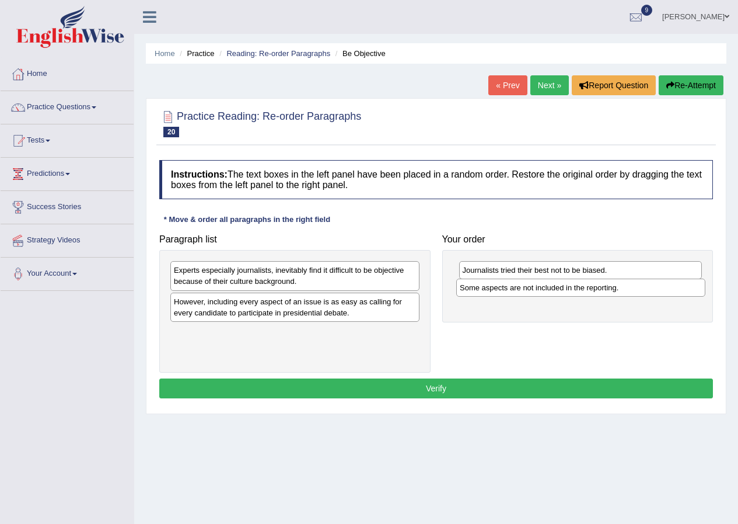
drag, startPoint x: 225, startPoint y: 307, endPoint x: 511, endPoint y: 293, distance: 286.9
click at [511, 293] on div "Some aspects are not included in the reporting." at bounding box center [580, 287] width 249 height 18
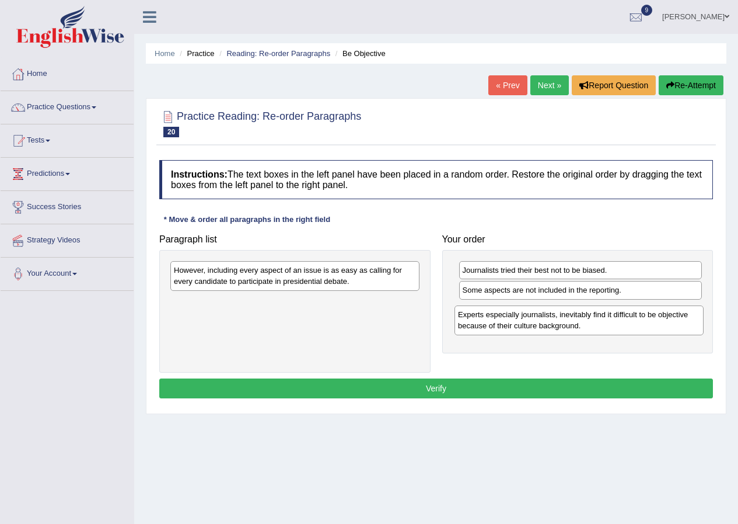
drag, startPoint x: 264, startPoint y: 278, endPoint x: 548, endPoint y: 319, distance: 287.2
click at [548, 319] on div "Experts especially journalists, inevitably find it difficult to be objective be…" at bounding box center [579, 319] width 249 height 29
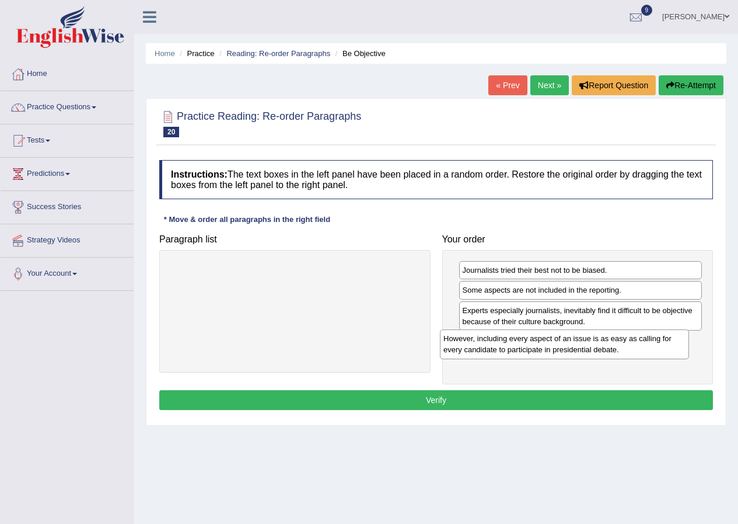
drag, startPoint x: 302, startPoint y: 276, endPoint x: 574, endPoint y: 341, distance: 279.2
click at [573, 343] on div "However, including every aspect of an issue is as easy as calling for every can…" at bounding box center [564, 343] width 249 height 29
click at [474, 404] on button "Verify" at bounding box center [436, 400] width 554 height 20
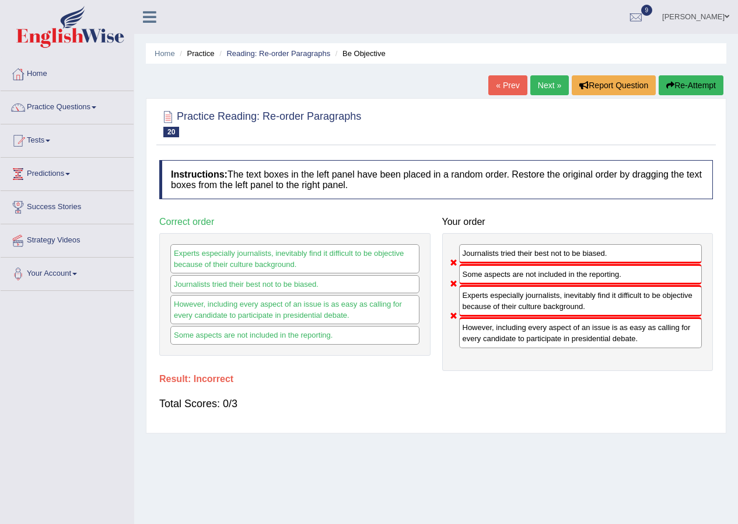
click at [546, 81] on link "Next »" at bounding box center [550, 85] width 39 height 20
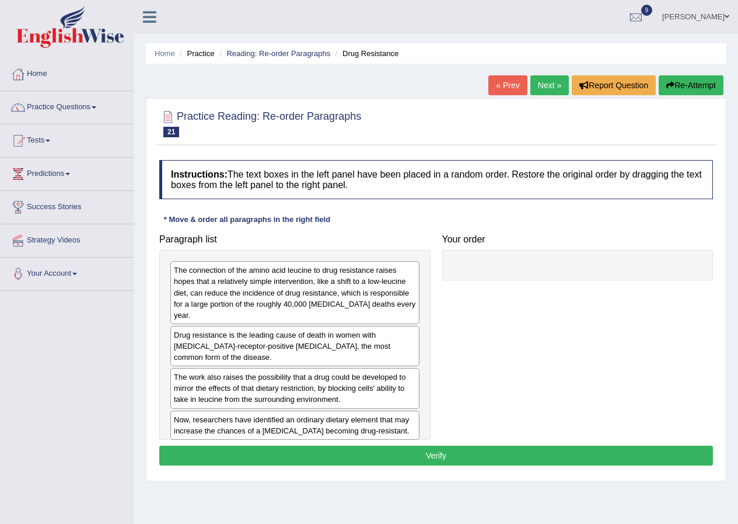
scroll to position [58, 0]
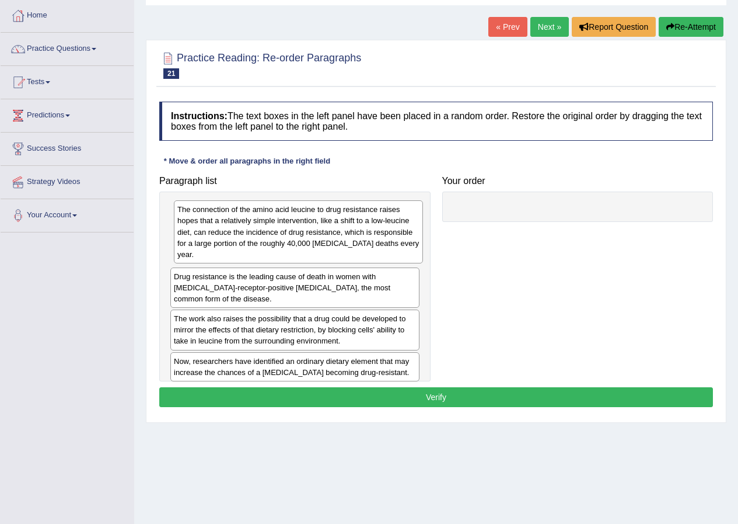
click at [285, 245] on div "The connection of the amino acid leucine to drug resistance raises hopes that a…" at bounding box center [298, 231] width 249 height 63
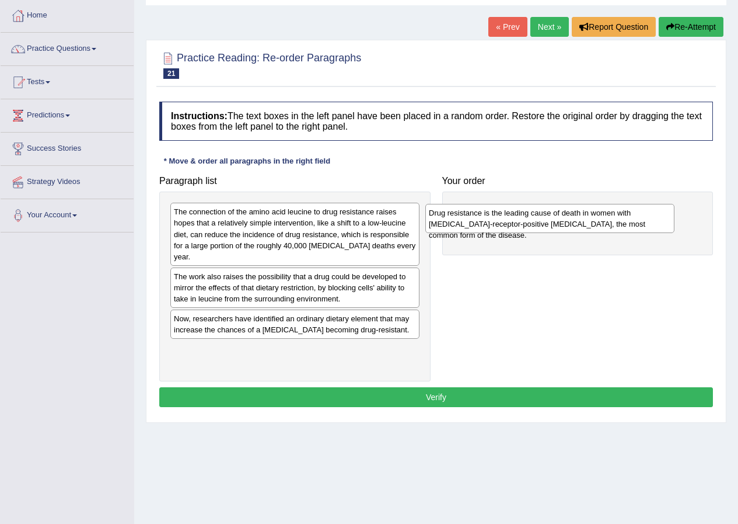
drag, startPoint x: 270, startPoint y: 282, endPoint x: 525, endPoint y: 218, distance: 263.0
click at [525, 218] on div "Drug resistance is the leading cause of death in women with [MEDICAL_DATA]-rece…" at bounding box center [550, 218] width 249 height 29
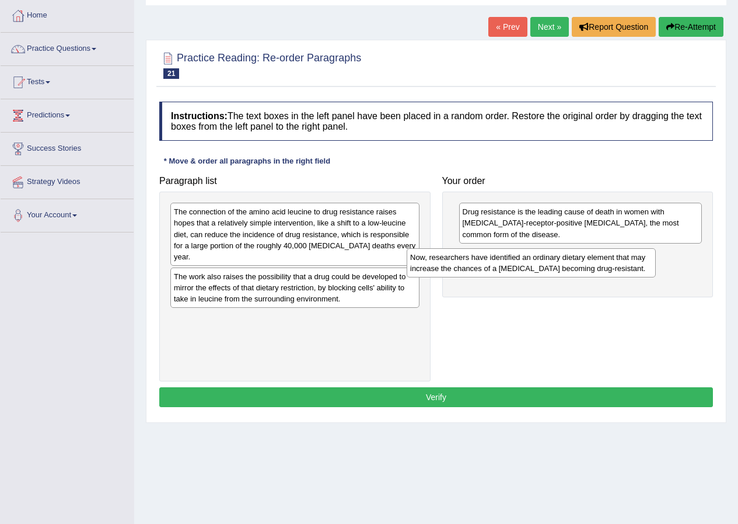
drag, startPoint x: 264, startPoint y: 328, endPoint x: 504, endPoint y: 267, distance: 248.2
click at [504, 267] on div "Now, researchers have identified an ordinary dietary element that may increase …" at bounding box center [531, 262] width 249 height 29
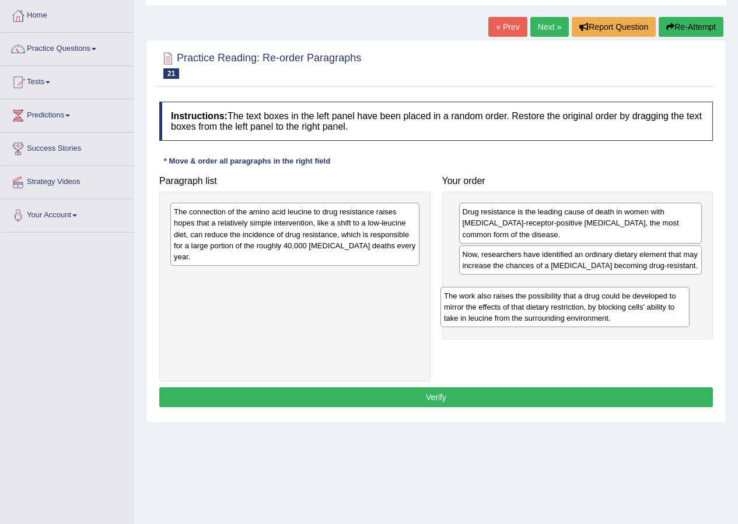
drag, startPoint x: 222, startPoint y: 295, endPoint x: 500, endPoint y: 304, distance: 278.6
click at [500, 304] on div "The work also raises the possibility that a drug could be developed to mirror t…" at bounding box center [565, 307] width 249 height 40
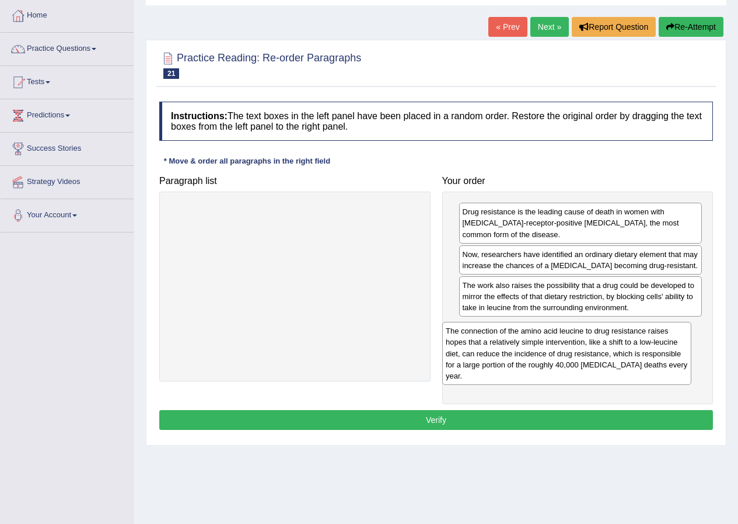
drag, startPoint x: 295, startPoint y: 244, endPoint x: 567, endPoint y: 363, distance: 296.9
click at [567, 363] on div "The connection of the amino acid leucine to drug resistance raises hopes that a…" at bounding box center [566, 353] width 249 height 63
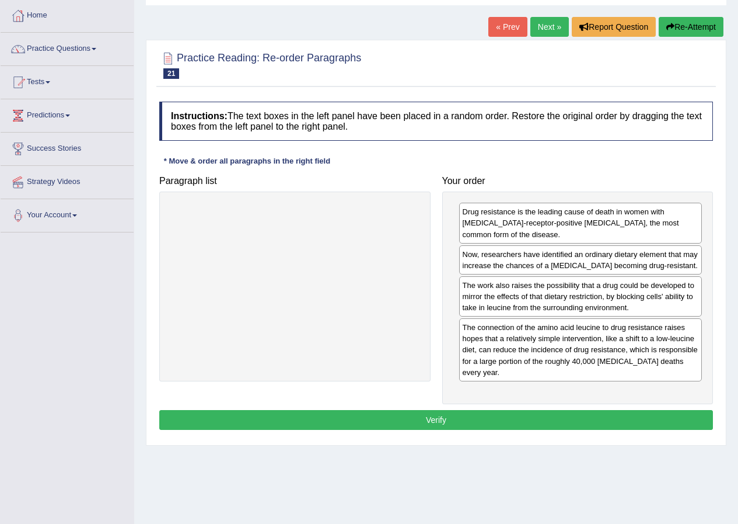
click at [427, 418] on button "Verify" at bounding box center [436, 420] width 554 height 20
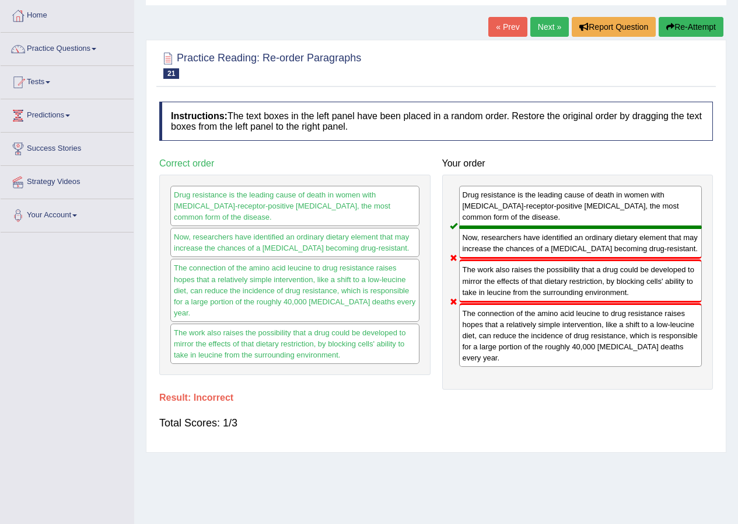
click at [533, 29] on link "Next »" at bounding box center [550, 27] width 39 height 20
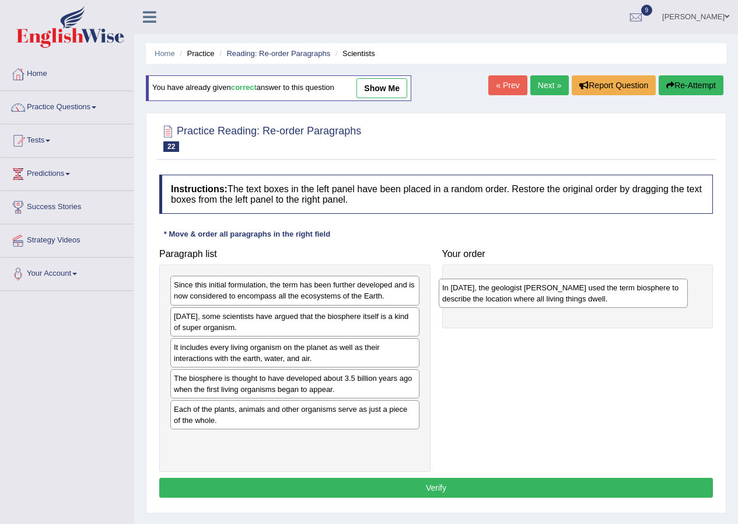
drag, startPoint x: 230, startPoint y: 329, endPoint x: 498, endPoint y: 299, distance: 270.1
click at [498, 299] on div "In [DATE], the geologist [PERSON_NAME] used the term biosphere to describe the …" at bounding box center [563, 292] width 249 height 29
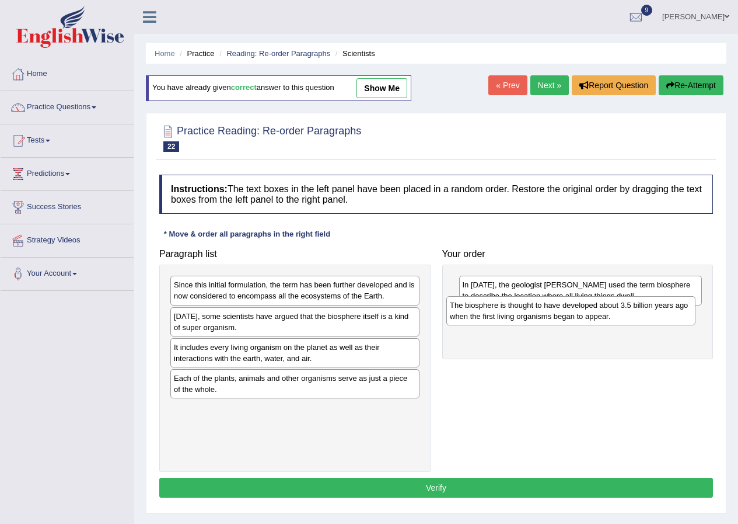
drag, startPoint x: 260, startPoint y: 392, endPoint x: 536, endPoint y: 319, distance: 285.6
click at [536, 319] on div "The biosphere is thought to have developed about 3.5 billion years ago when the…" at bounding box center [571, 310] width 249 height 29
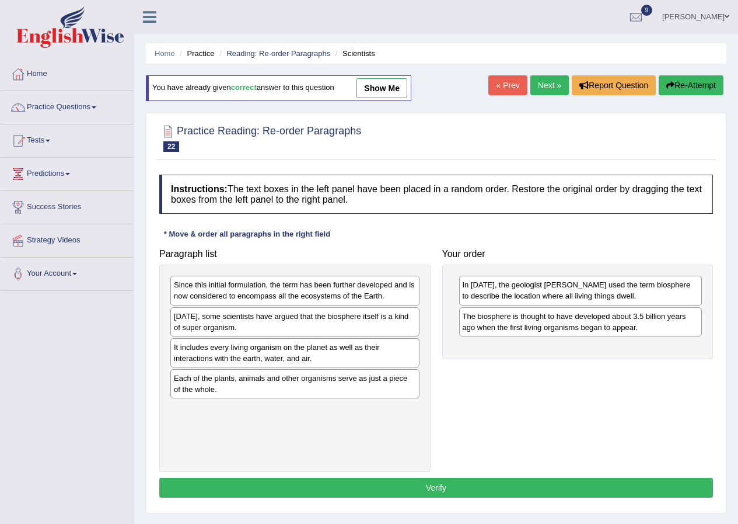
click at [189, 396] on div "Each of the plants, animals and other organisms serve as just a piece of the wh…" at bounding box center [294, 383] width 249 height 29
drag, startPoint x: 214, startPoint y: 389, endPoint x: 205, endPoint y: 388, distance: 9.4
click at [206, 392] on div "Each of the plants, animals and other organisms serve as just a piece of the wh…" at bounding box center [288, 385] width 249 height 29
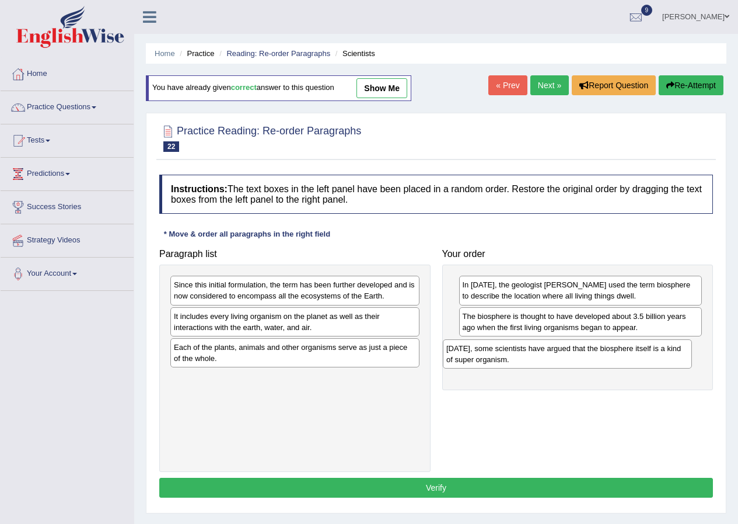
drag, startPoint x: 181, startPoint y: 324, endPoint x: 457, endPoint y: 351, distance: 277.4
click at [457, 351] on div "[DATE], some scientists have argued that the biosphere itself is a kind of supe…" at bounding box center [567, 353] width 249 height 29
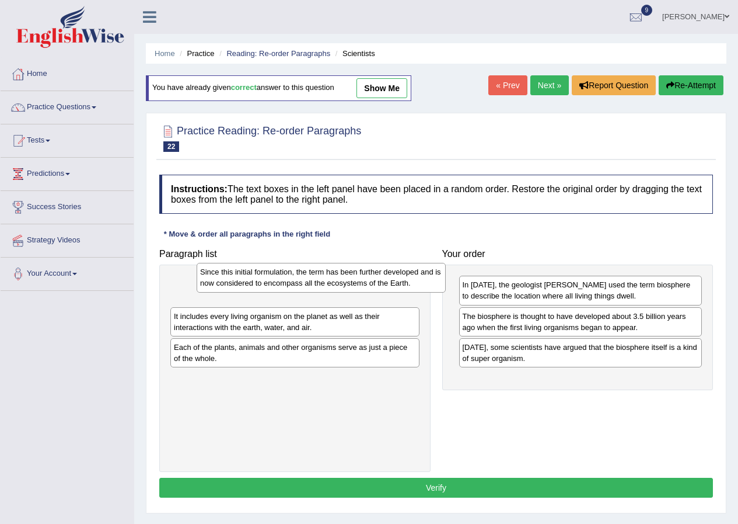
drag, startPoint x: 198, startPoint y: 287, endPoint x: 219, endPoint y: 278, distance: 22.8
click at [219, 278] on div "Since this initial formulation, the term has been further developed and is now …" at bounding box center [321, 277] width 249 height 29
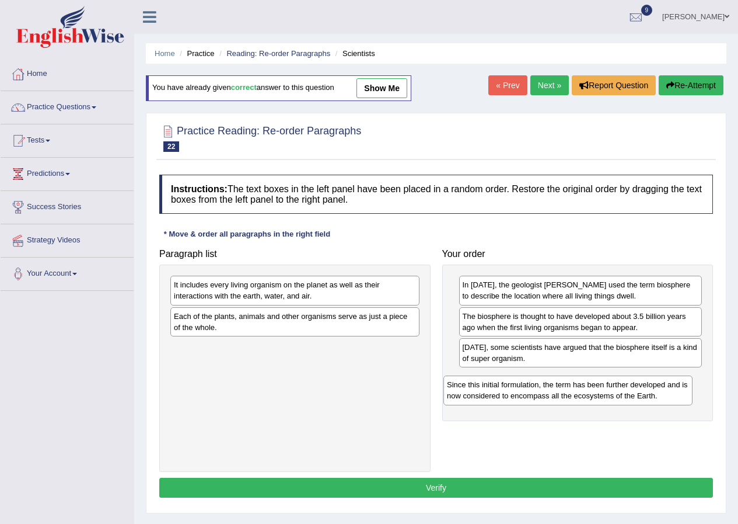
drag, startPoint x: 196, startPoint y: 298, endPoint x: 470, endPoint y: 398, distance: 291.6
click at [470, 398] on div "Since this initial formulation, the term has been further developed and is now …" at bounding box center [568, 389] width 249 height 29
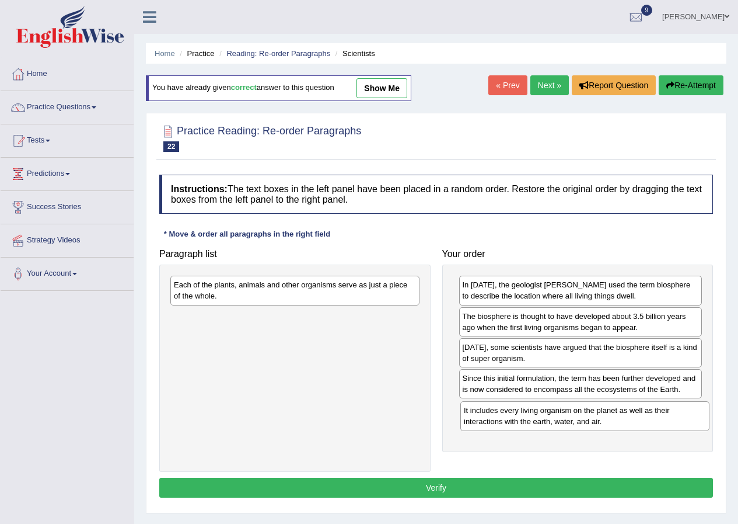
drag, startPoint x: 187, startPoint y: 297, endPoint x: 477, endPoint y: 422, distance: 316.1
click at [477, 422] on div "It includes every living organism on the planet as well as their interactions w…" at bounding box center [585, 415] width 249 height 29
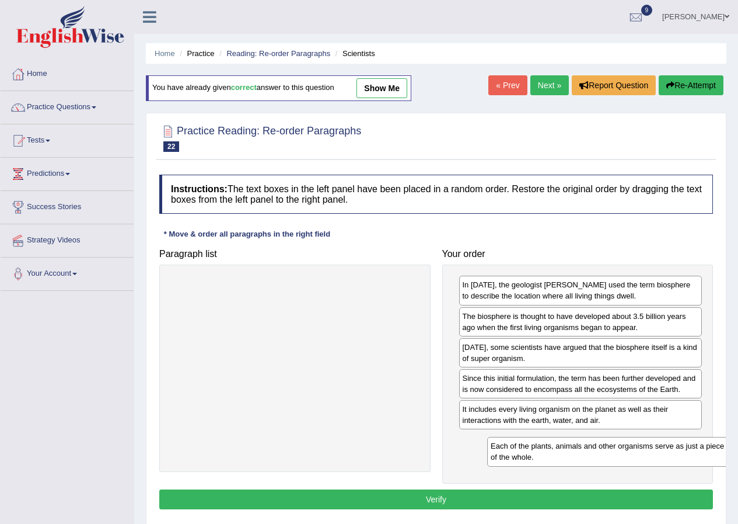
drag, startPoint x: 224, startPoint y: 291, endPoint x: 539, endPoint y: 451, distance: 353.4
click at [540, 451] on div "Each of the plants, animals and other organisms serve as just a piece of the wh…" at bounding box center [611, 451] width 249 height 29
click at [358, 500] on button "Verify" at bounding box center [436, 499] width 554 height 20
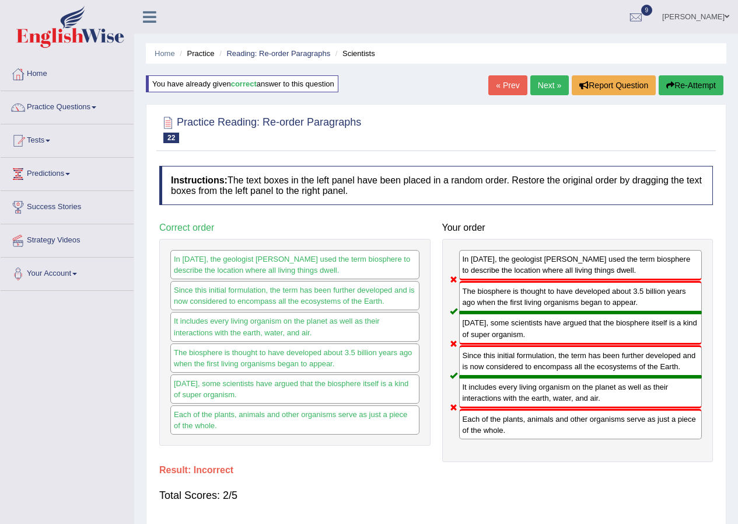
click at [700, 83] on button "Re-Attempt" at bounding box center [691, 85] width 65 height 20
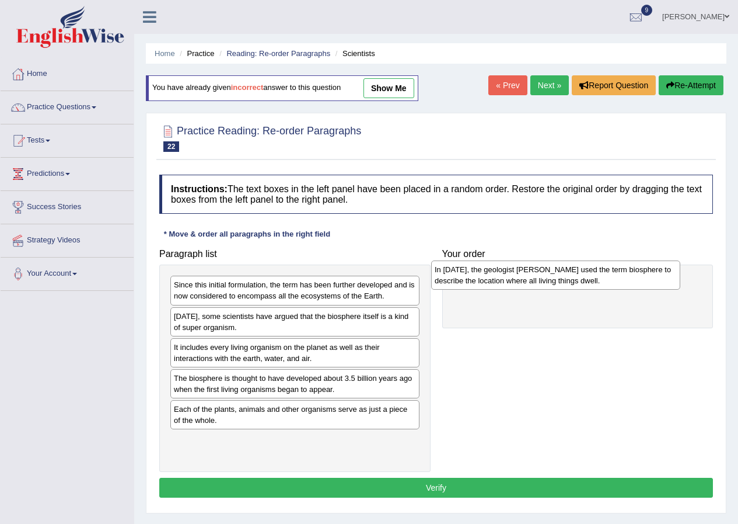
drag, startPoint x: 0, startPoint y: 0, endPoint x: 528, endPoint y: 274, distance: 594.7
click at [528, 274] on div "In [DATE], the geologist [PERSON_NAME] used the term biosphere to describe the …" at bounding box center [555, 274] width 249 height 29
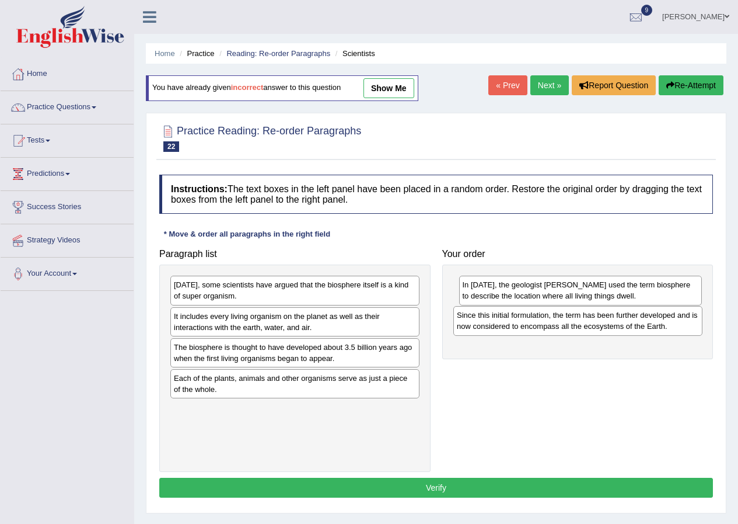
drag, startPoint x: 212, startPoint y: 285, endPoint x: 496, endPoint y: 316, distance: 284.7
click at [496, 316] on div "Since this initial formulation, the term has been further developed and is now …" at bounding box center [578, 320] width 249 height 29
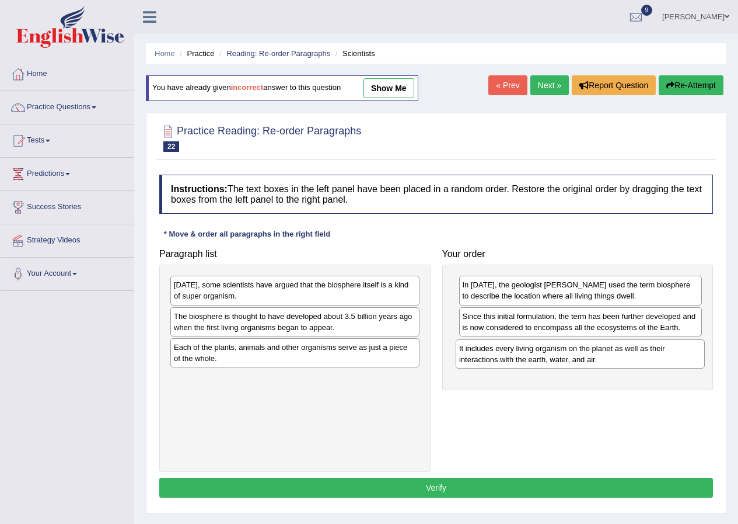
drag, startPoint x: 246, startPoint y: 325, endPoint x: 533, endPoint y: 357, distance: 289.0
click at [533, 357] on div "It includes every living organism on the planet as well as their interactions w…" at bounding box center [580, 353] width 249 height 29
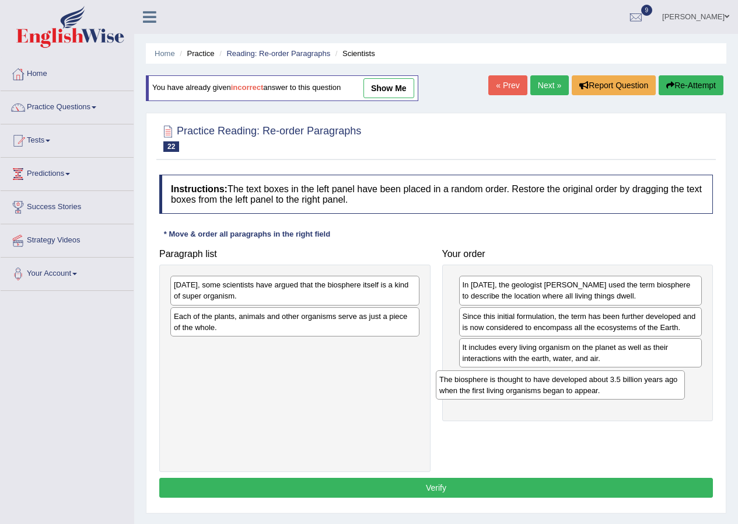
drag, startPoint x: 210, startPoint y: 325, endPoint x: 482, endPoint y: 386, distance: 278.9
click at [482, 386] on div "The biosphere is thought to have developed about 3.5 billion years ago when the…" at bounding box center [560, 384] width 249 height 29
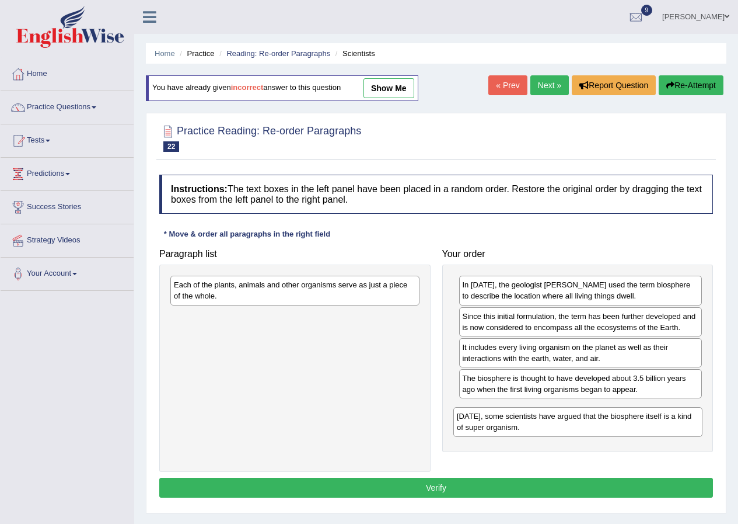
drag, startPoint x: 244, startPoint y: 295, endPoint x: 527, endPoint y: 424, distance: 311.1
click at [527, 424] on div "[DATE], some scientists have argued that the biosphere itself is a kind of supe…" at bounding box center [578, 421] width 249 height 29
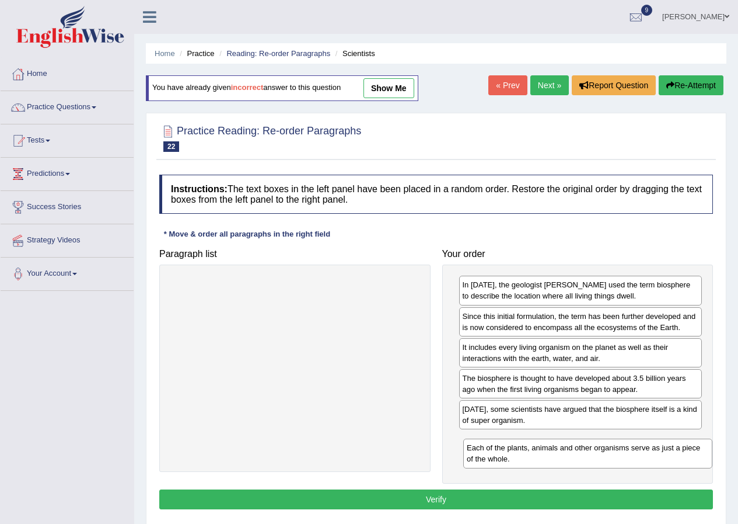
drag, startPoint x: 184, startPoint y: 292, endPoint x: 477, endPoint y: 448, distance: 331.9
click at [477, 448] on div "Each of the plants, animals and other organisms serve as just a piece of the wh…" at bounding box center [587, 452] width 249 height 29
click at [381, 503] on button "Verify" at bounding box center [436, 499] width 554 height 20
